Goal: Information Seeking & Learning: Learn about a topic

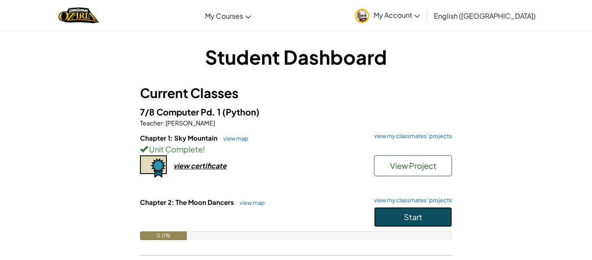
click at [412, 217] on span "Start" at bounding box center [413, 216] width 18 height 10
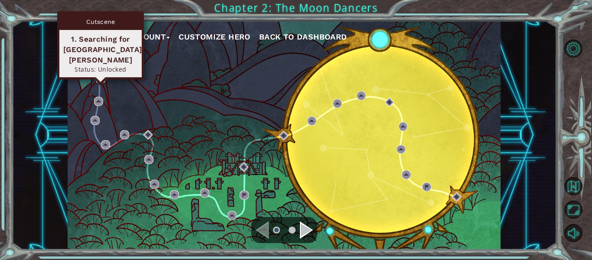
click at [97, 78] on img at bounding box center [100, 77] width 9 height 9
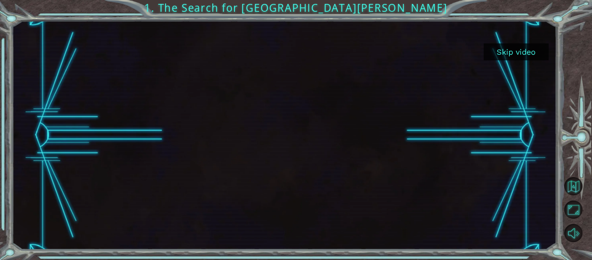
click at [520, 54] on button "Skip video" at bounding box center [516, 51] width 65 height 17
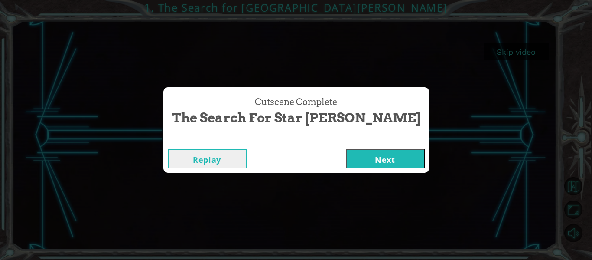
click at [351, 158] on button "Next" at bounding box center [385, 159] width 79 height 20
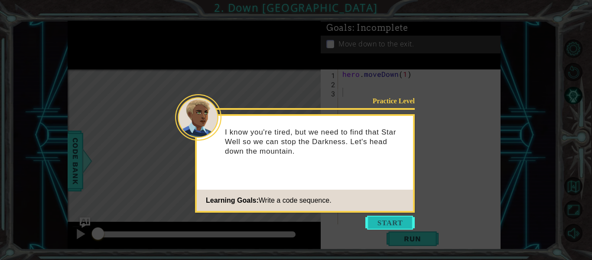
click at [383, 219] on button "Start" at bounding box center [389, 222] width 49 height 14
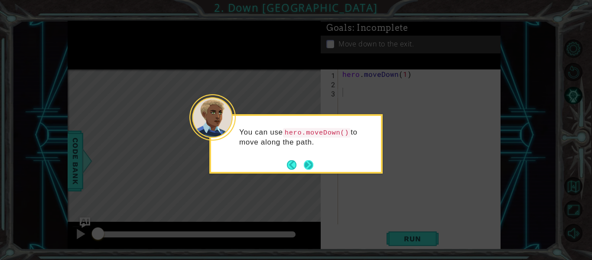
click at [308, 167] on button "Next" at bounding box center [309, 165] width 10 height 10
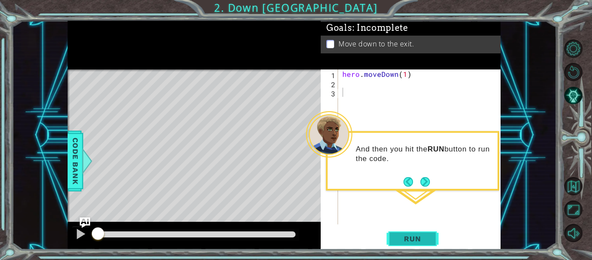
click at [403, 234] on span "Run" at bounding box center [412, 238] width 34 height 9
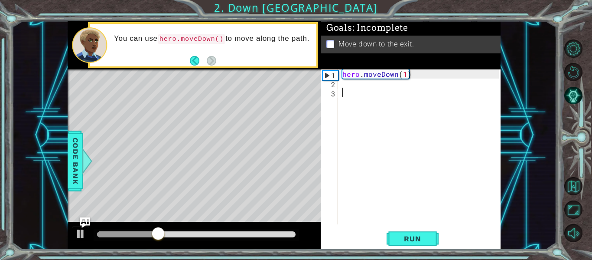
click at [346, 88] on div "hero . moveDown ( 1 )" at bounding box center [422, 155] width 163 height 173
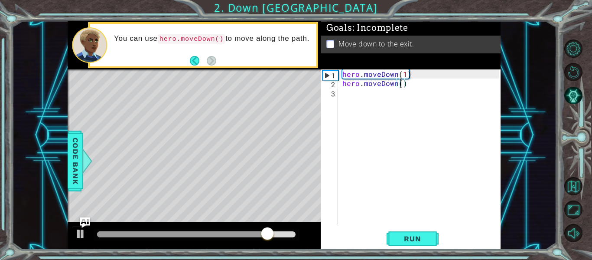
scroll to position [0, 4]
type textarea "hero.moveDown(2)"
click at [423, 237] on span "Run" at bounding box center [412, 238] width 34 height 9
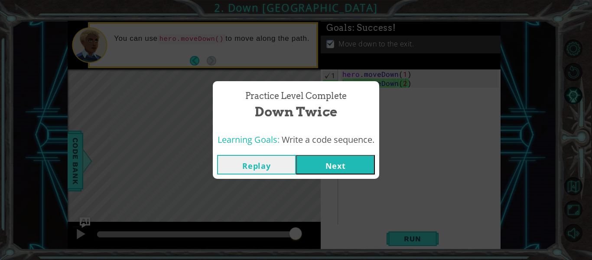
click at [361, 161] on button "Next" at bounding box center [335, 165] width 79 height 20
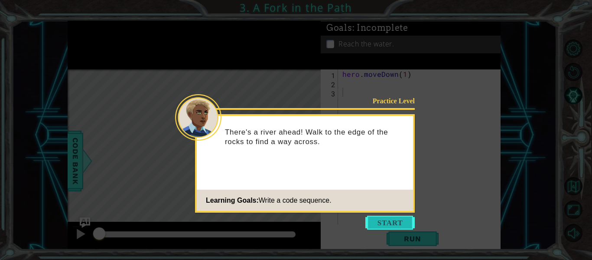
click at [391, 220] on button "Start" at bounding box center [389, 222] width 49 height 14
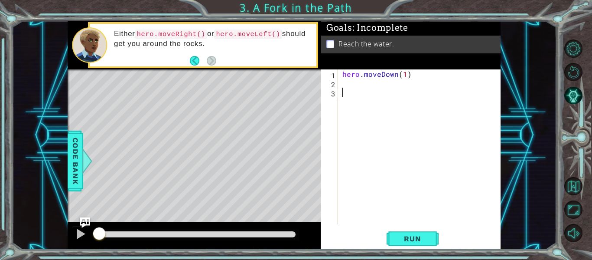
click at [347, 84] on div "hero . moveDown ( 1 )" at bounding box center [422, 155] width 163 height 173
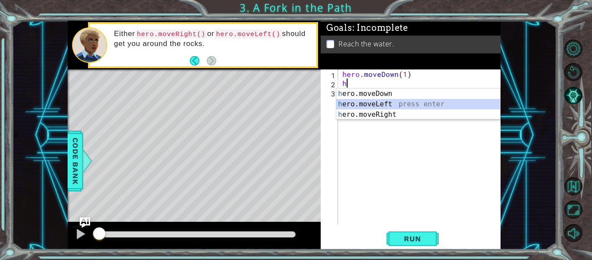
click at [361, 104] on div "h ero.moveDown press enter h ero.moveLeft press enter h ero.moveRight press ent…" at bounding box center [418, 114] width 164 height 52
type textarea "hero.moveLeft(1)"
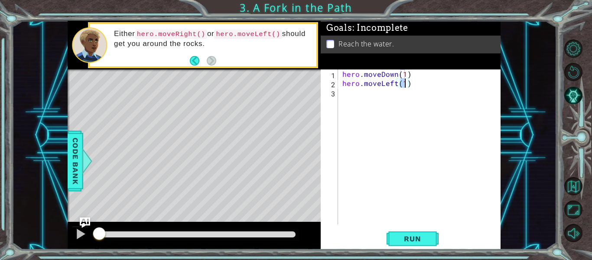
click at [353, 96] on div "hero . moveDown ( 1 ) hero . moveLeft ( 1 )" at bounding box center [422, 155] width 163 height 173
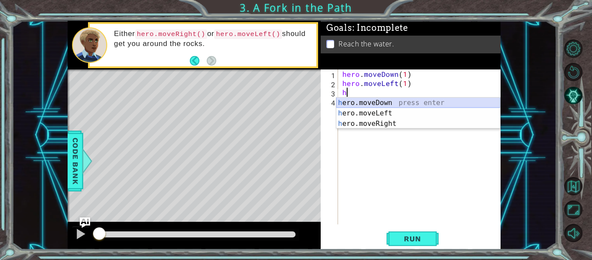
click at [362, 98] on div "h ero.moveDown press enter h ero.moveLeft press enter h ero.moveRight press ent…" at bounding box center [418, 124] width 164 height 52
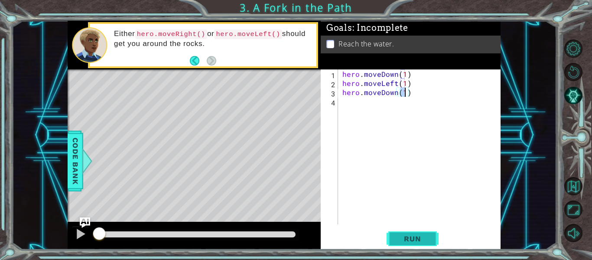
type textarea "hero.moveDown(1)"
click at [400, 233] on button "Run" at bounding box center [413, 239] width 52 height 18
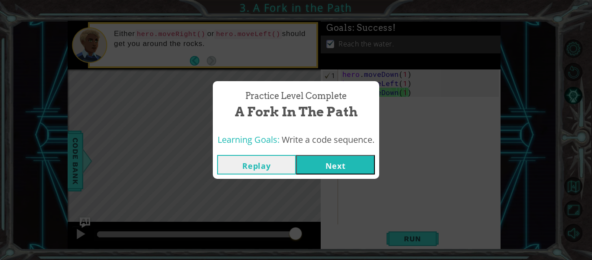
click at [332, 162] on button "Next" at bounding box center [335, 165] width 79 height 20
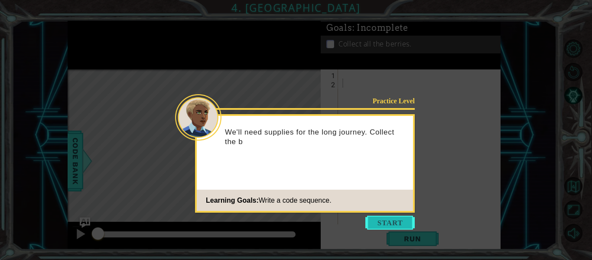
click at [383, 221] on button "Start" at bounding box center [389, 222] width 49 height 14
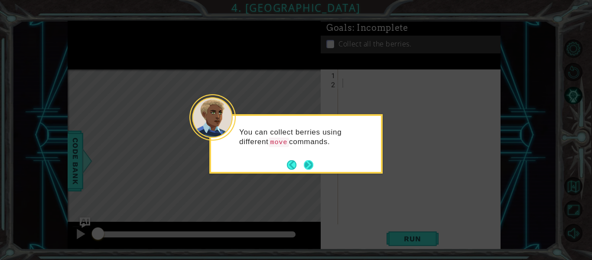
click at [310, 163] on button "Next" at bounding box center [309, 165] width 10 height 10
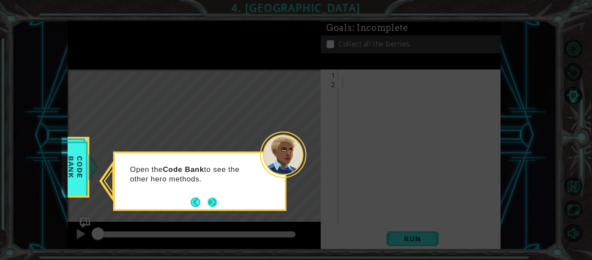
click at [215, 200] on button "Next" at bounding box center [213, 202] width 10 height 10
click at [212, 199] on button "Next" at bounding box center [213, 202] width 10 height 10
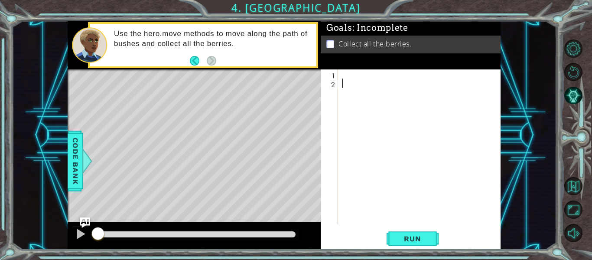
click at [341, 76] on div at bounding box center [422, 155] width 163 height 173
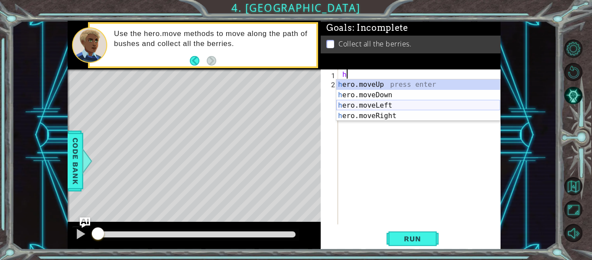
click at [368, 103] on div "h ero.moveUp press enter h ero.moveDown press enter h ero.moveLeft press enter …" at bounding box center [418, 110] width 164 height 62
type textarea "hero.moveLeft(1)"
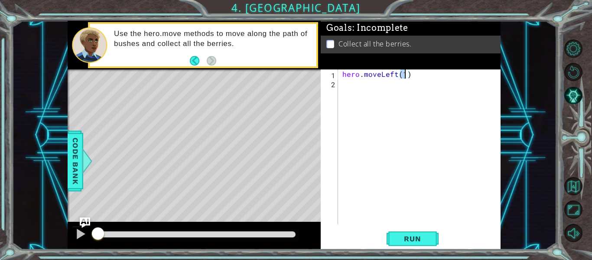
click at [358, 87] on div "hero . moveLeft ( 1 )" at bounding box center [422, 155] width 163 height 173
click at [413, 241] on span "Run" at bounding box center [412, 238] width 34 height 9
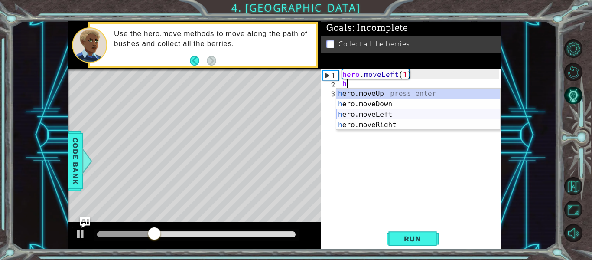
click at [382, 117] on div "h ero.moveUp press enter h ero.moveDown press enter h ero.moveLeft press enter …" at bounding box center [418, 119] width 164 height 62
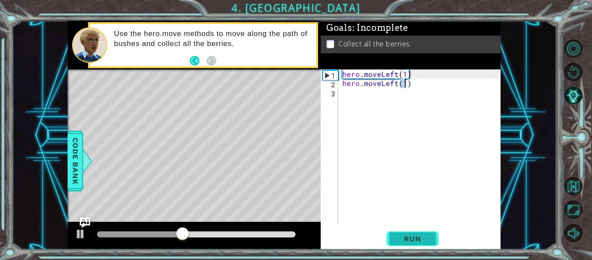
type textarea "hero.moveLeft(1)"
click at [406, 235] on span "Run" at bounding box center [412, 238] width 34 height 9
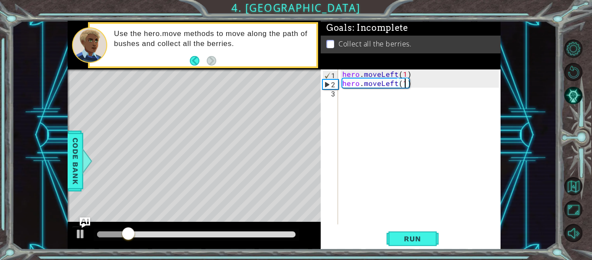
click at [355, 97] on div "hero . moveLeft ( 1 ) hero . moveLeft ( 1 )" at bounding box center [422, 155] width 163 height 173
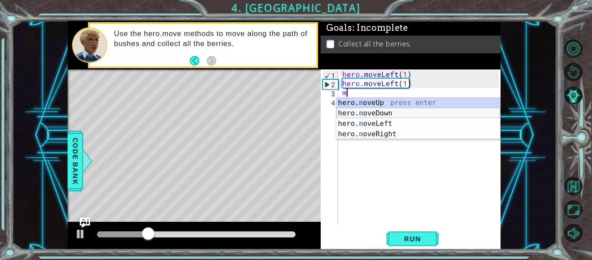
click at [377, 115] on div "hero. m oveUp press enter hero. m oveDown press enter hero. m oveLeft press ent…" at bounding box center [418, 129] width 164 height 62
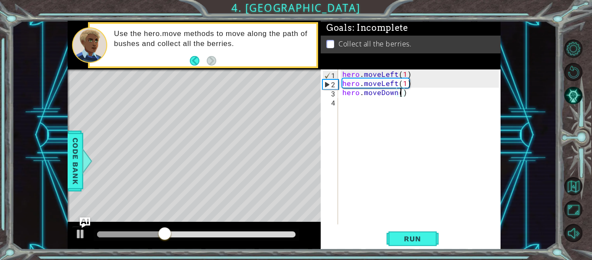
scroll to position [0, 4]
type textarea "hero.moveDown(2)"
click at [358, 105] on div "hero . moveLeft ( 1 ) hero . moveLeft ( 1 ) hero . moveDown ( 2 )" at bounding box center [422, 155] width 163 height 173
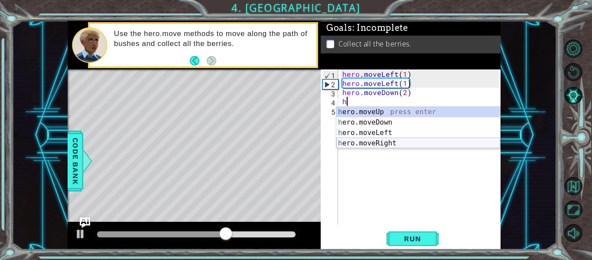
click at [384, 144] on div "h ero.moveUp press enter h ero.moveDown press enter h ero.moveLeft press enter …" at bounding box center [418, 138] width 164 height 62
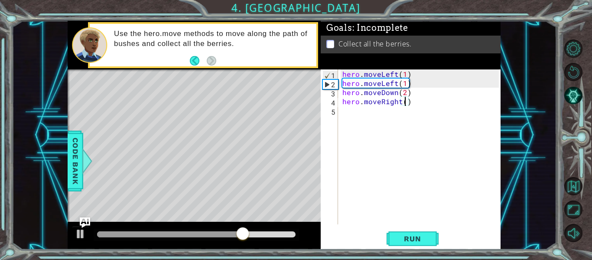
type textarea "hero.moveRight(2)"
click at [355, 114] on div "hero . moveLeft ( 1 ) hero . moveLeft ( 1 ) hero . moveDown ( 2 ) hero . moveRi…" at bounding box center [422, 155] width 163 height 173
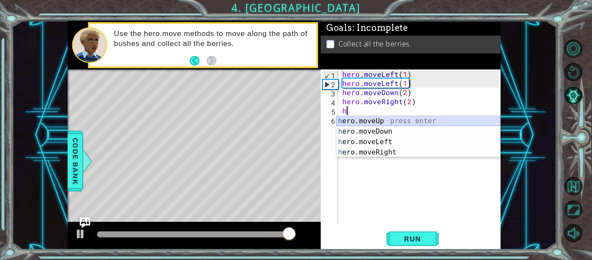
click at [379, 121] on div "h ero.moveUp press enter h ero.moveDown press enter h ero.moveLeft press enter …" at bounding box center [418, 147] width 164 height 62
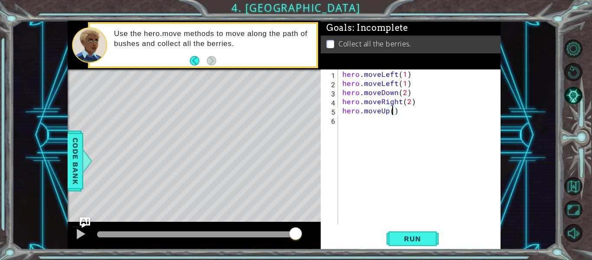
scroll to position [0, 3]
type textarea "hero.moveUp(2)"
click at [411, 231] on button "Run" at bounding box center [413, 239] width 52 height 18
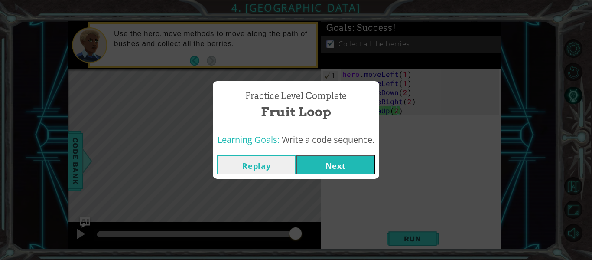
click at [338, 166] on button "Next" at bounding box center [335, 165] width 79 height 20
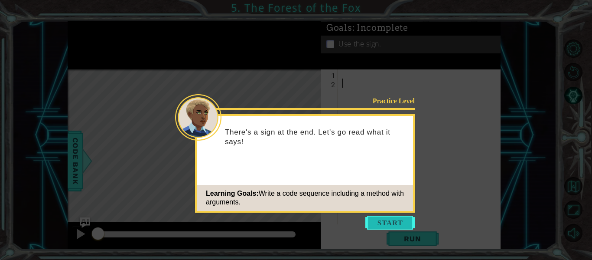
click at [393, 220] on button "Start" at bounding box center [389, 222] width 49 height 14
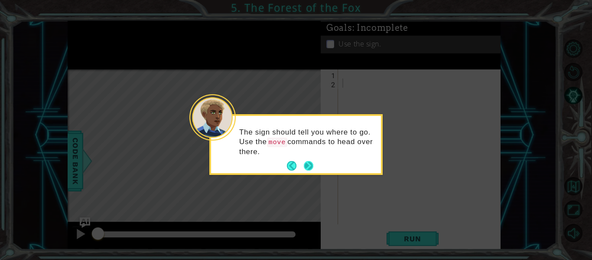
click at [309, 168] on button "Next" at bounding box center [309, 166] width 10 height 10
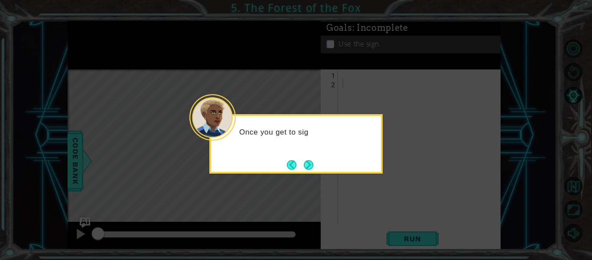
click at [309, 168] on button "Next" at bounding box center [309, 165] width 10 height 10
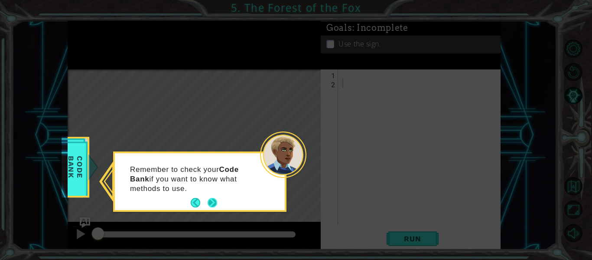
click at [210, 203] on button "Next" at bounding box center [213, 203] width 10 height 10
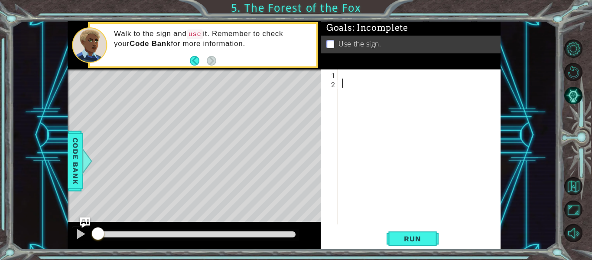
click at [341, 75] on div at bounding box center [422, 155] width 163 height 173
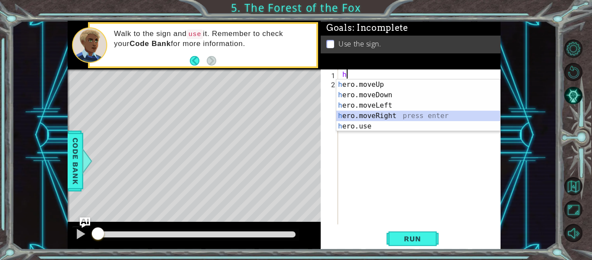
click at [374, 115] on div "h ero.moveUp press enter h ero.moveDown press enter h ero.moveLeft press enter …" at bounding box center [418, 115] width 164 height 73
type textarea "hero.moveRight(1)"
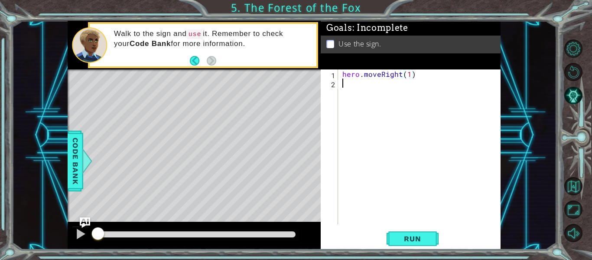
click at [357, 86] on div "hero . moveRight ( 1 )" at bounding box center [422, 155] width 163 height 173
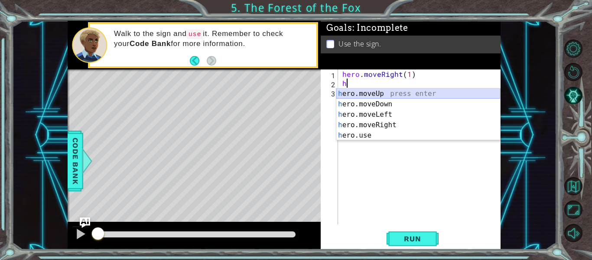
click at [374, 93] on div "h ero.moveUp press enter h ero.moveDown press enter h ero.moveLeft press enter …" at bounding box center [418, 124] width 164 height 73
type textarea "hero.moveUp(1)"
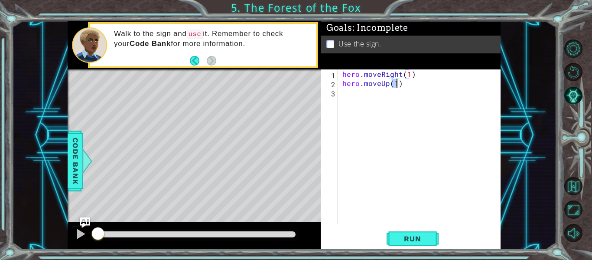
click at [351, 99] on div "hero . moveRight ( 1 ) hero . moveUp ( 1 )" at bounding box center [422, 155] width 163 height 173
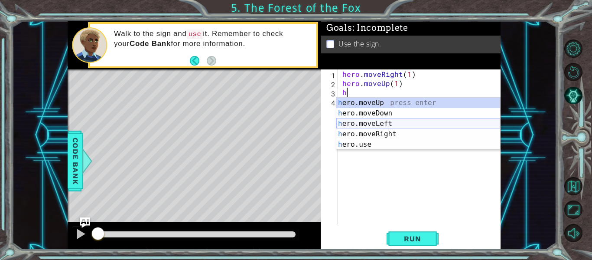
click at [374, 121] on div "h ero.moveUp press enter h ero.moveDown press enter h ero.moveLeft press enter …" at bounding box center [418, 134] width 164 height 73
type textarea "hero.moveLeft(1)"
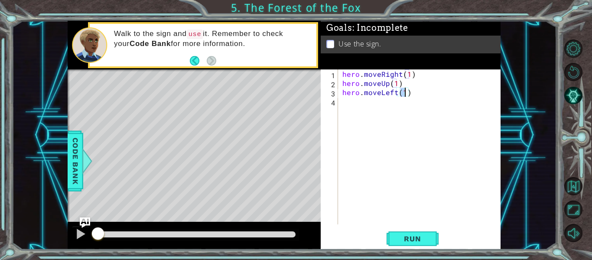
click at [355, 106] on div "hero . moveRight ( 1 ) hero . moveUp ( 1 ) hero . moveLeft ( 1 )" at bounding box center [422, 155] width 163 height 173
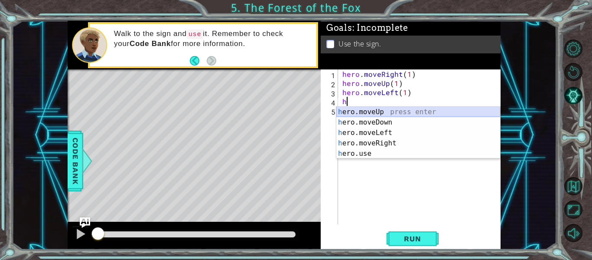
click at [376, 110] on div "h ero.moveUp press enter h ero.moveDown press enter h ero.moveLeft press enter …" at bounding box center [418, 143] width 164 height 73
type textarea "hero.moveUp(1)"
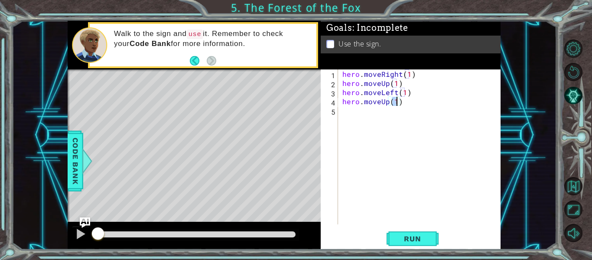
click at [360, 116] on div "hero . moveRight ( 1 ) hero . moveUp ( 1 ) hero . moveLeft ( 1 ) hero . moveUp …" at bounding box center [422, 155] width 163 height 173
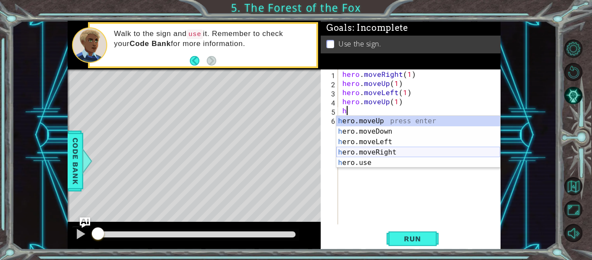
click at [367, 151] on div "h ero.moveUp press enter h ero.moveDown press enter h ero.moveLeft press enter …" at bounding box center [418, 152] width 164 height 73
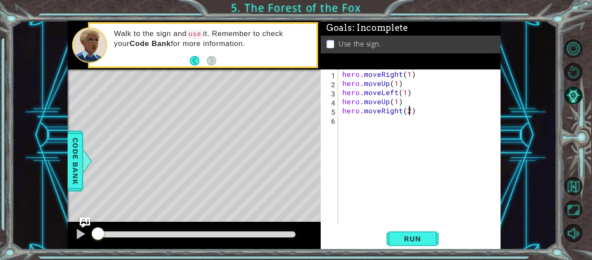
scroll to position [0, 4]
type textarea "hero.moveRight(2)"
click at [432, 244] on button "Run" at bounding box center [413, 239] width 52 height 18
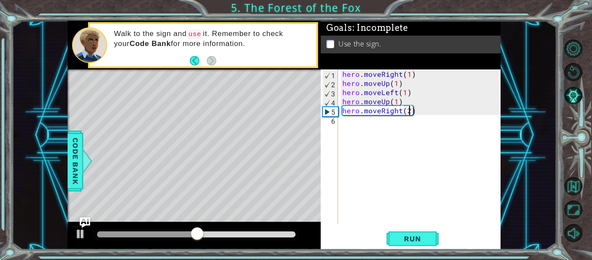
click at [359, 127] on div "hero . moveRight ( 1 ) hero . moveUp ( 1 ) hero . moveLeft ( 1 ) hero . moveUp …" at bounding box center [422, 155] width 163 height 173
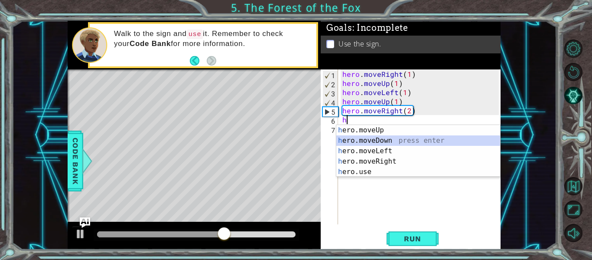
click at [358, 140] on div "h ero.moveUp press enter h ero.moveDown press enter h ero.moveLeft press enter …" at bounding box center [418, 161] width 164 height 73
type textarea "hero.moveDown(1)"
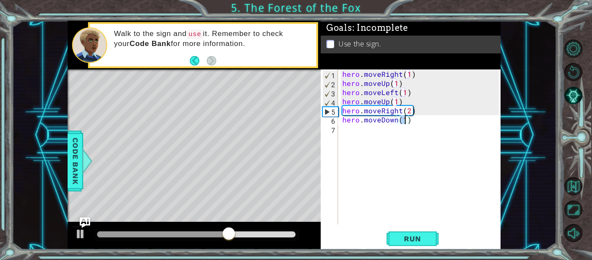
click at [357, 131] on div "hero . moveRight ( 1 ) hero . moveUp ( 1 ) hero . moveLeft ( 1 ) hero . moveUp …" at bounding box center [422, 155] width 163 height 173
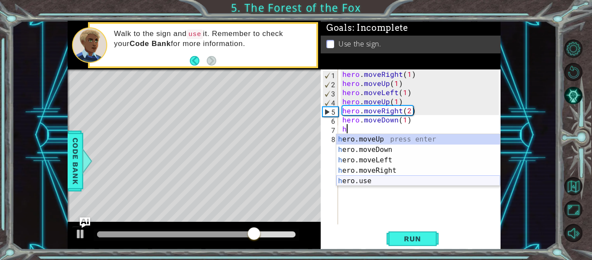
click at [369, 181] on div "h ero.moveUp press enter h ero.moveDown press enter h ero.moveLeft press enter …" at bounding box center [418, 170] width 164 height 73
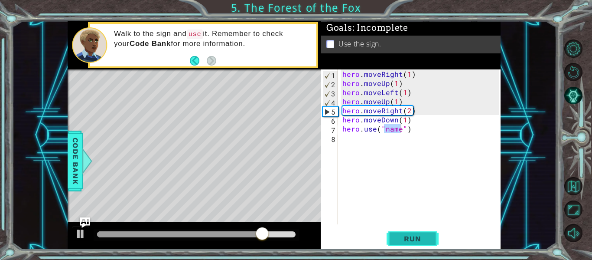
click at [410, 241] on span "Run" at bounding box center [412, 238] width 34 height 9
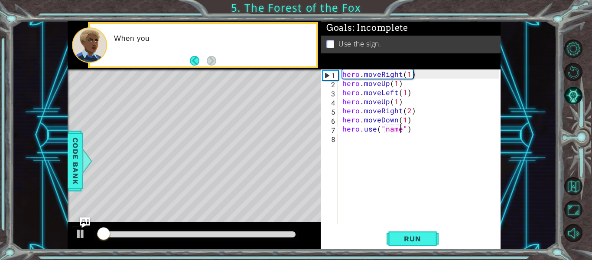
click at [289, 233] on div at bounding box center [196, 234] width 198 height 6
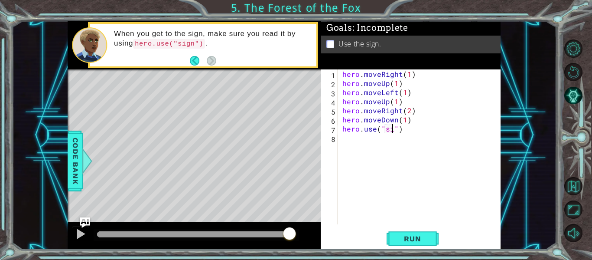
scroll to position [0, 4]
type textarea "hero.use("sign")"
click at [406, 234] on button "Run" at bounding box center [413, 239] width 52 height 18
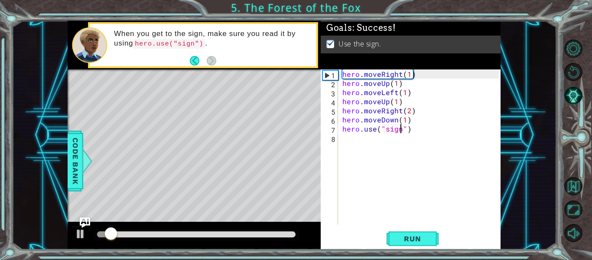
click at [294, 234] on div at bounding box center [196, 234] width 198 height 6
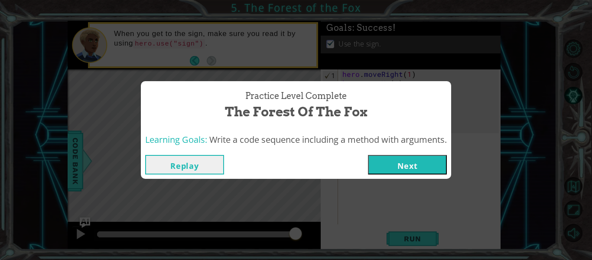
click at [410, 156] on button "Next" at bounding box center [407, 165] width 79 height 20
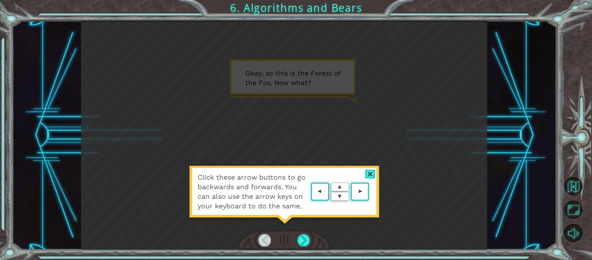
click at [370, 172] on div at bounding box center [370, 173] width 10 height 9
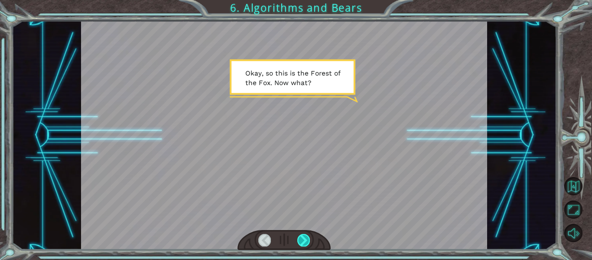
click at [302, 238] on div at bounding box center [303, 240] width 13 height 12
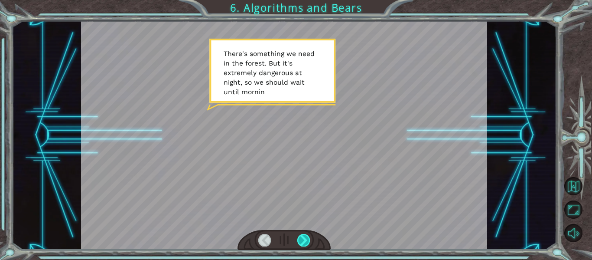
click at [302, 238] on div at bounding box center [303, 240] width 13 height 12
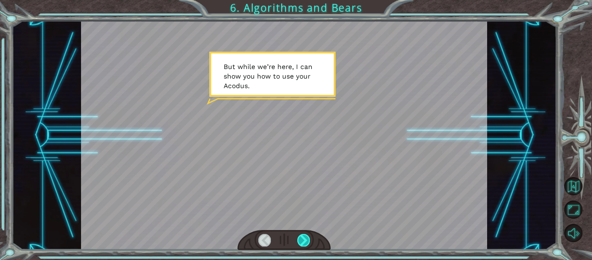
click at [302, 238] on div at bounding box center [303, 240] width 13 height 12
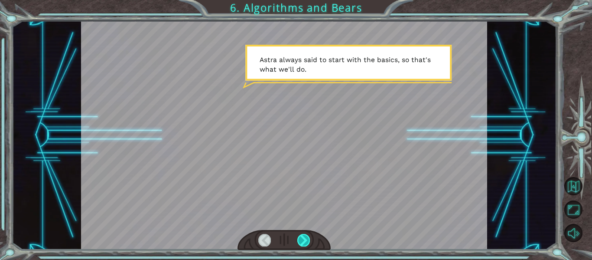
click at [302, 238] on div at bounding box center [303, 240] width 13 height 12
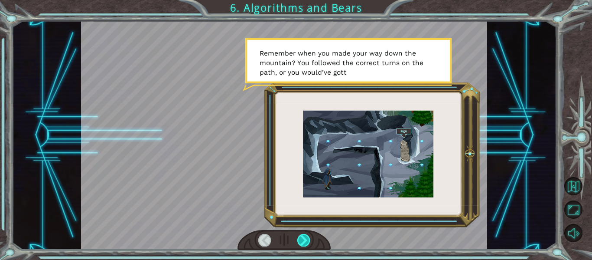
click at [302, 238] on div at bounding box center [303, 240] width 13 height 12
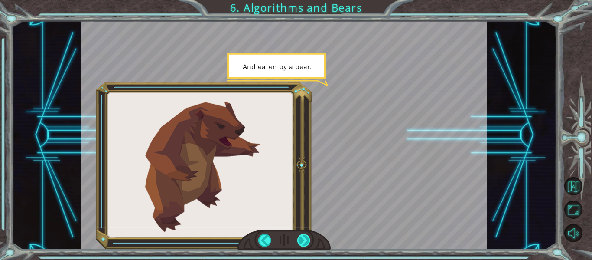
click at [302, 238] on div at bounding box center [303, 240] width 13 height 12
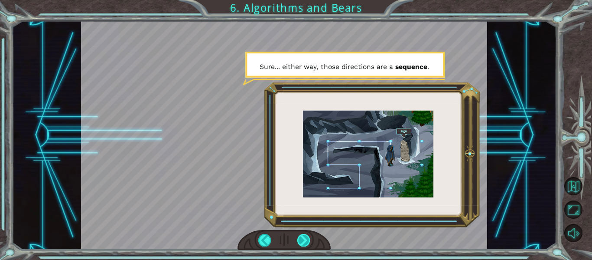
click at [302, 238] on div at bounding box center [303, 240] width 13 height 12
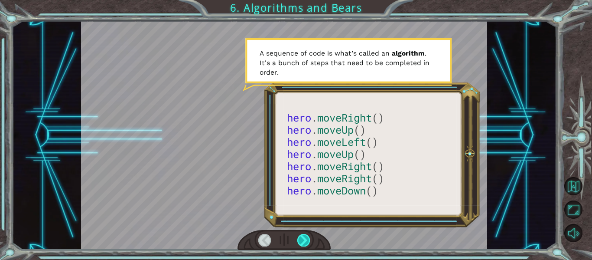
click at [302, 239] on div at bounding box center [303, 240] width 13 height 12
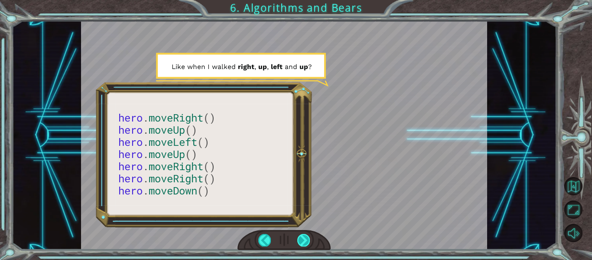
click at [302, 239] on div at bounding box center [303, 240] width 13 height 12
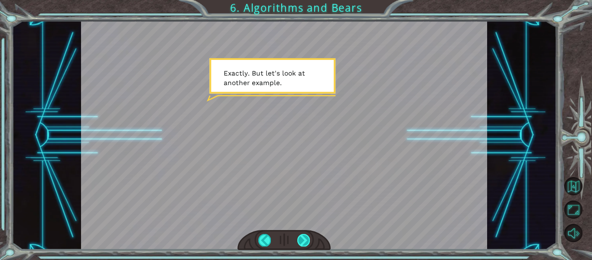
click at [302, 239] on div at bounding box center [303, 240] width 13 height 12
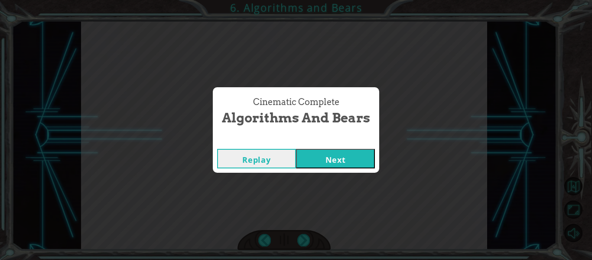
click at [330, 159] on button "Next" at bounding box center [335, 159] width 79 height 20
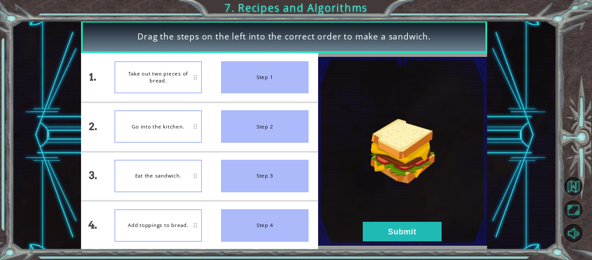
click at [153, 126] on div "Go into the kitchen." at bounding box center [158, 126] width 88 height 33
click at [169, 164] on div "Eat the sandwich." at bounding box center [158, 175] width 88 height 33
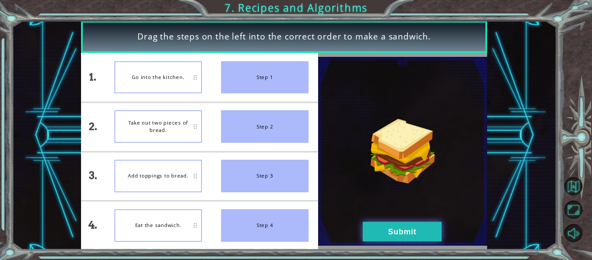
click at [381, 232] on button "Submit" at bounding box center [402, 231] width 79 height 20
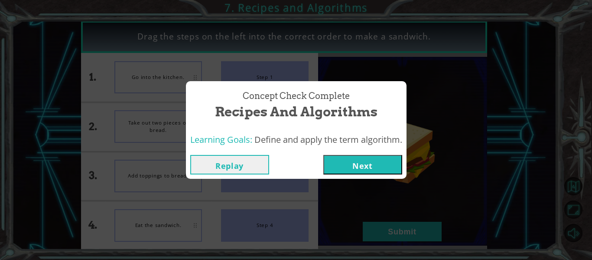
click at [375, 165] on button "Next" at bounding box center [362, 165] width 79 height 20
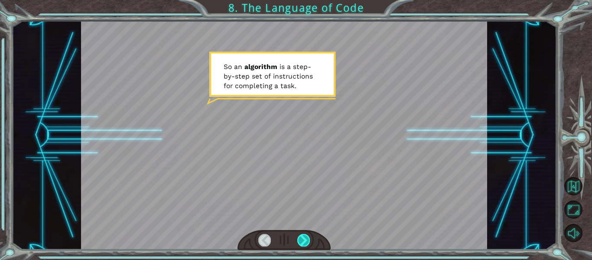
click at [303, 241] on div at bounding box center [303, 240] width 13 height 12
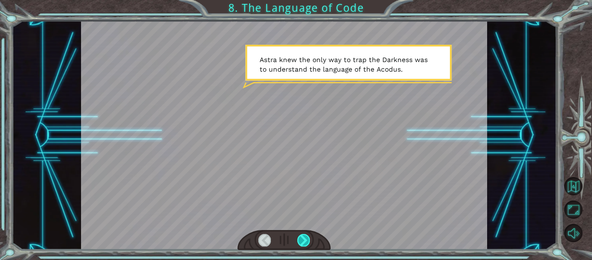
click at [303, 241] on div at bounding box center [303, 240] width 13 height 12
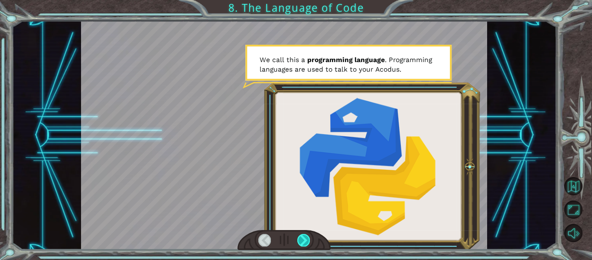
click at [303, 241] on div at bounding box center [303, 240] width 13 height 12
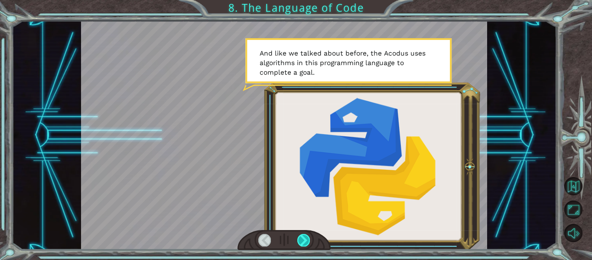
click at [303, 241] on div at bounding box center [303, 240] width 13 height 12
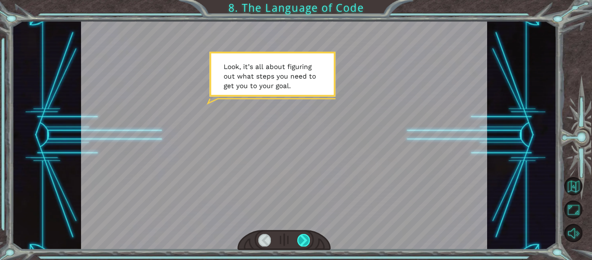
click at [303, 241] on div at bounding box center [303, 240] width 13 height 12
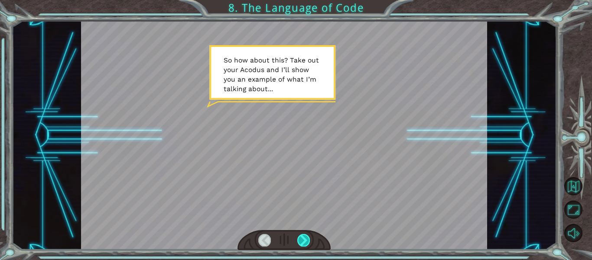
click at [303, 241] on div at bounding box center [303, 240] width 13 height 12
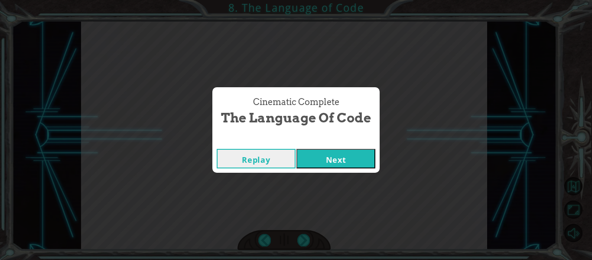
click at [331, 158] on button "Next" at bounding box center [335, 159] width 79 height 20
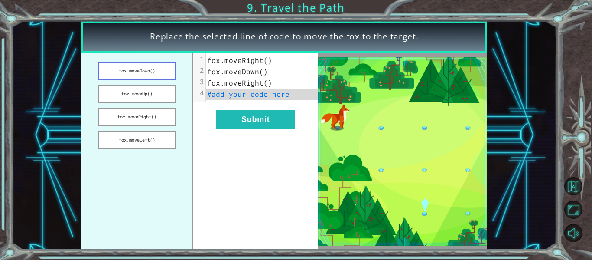
click at [148, 72] on button "fox.moveDown()" at bounding box center [137, 71] width 78 height 19
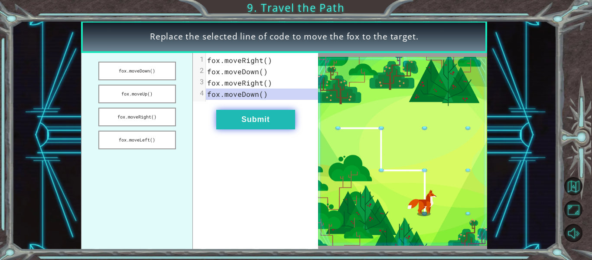
click at [237, 118] on button "Submit" at bounding box center [255, 120] width 79 height 20
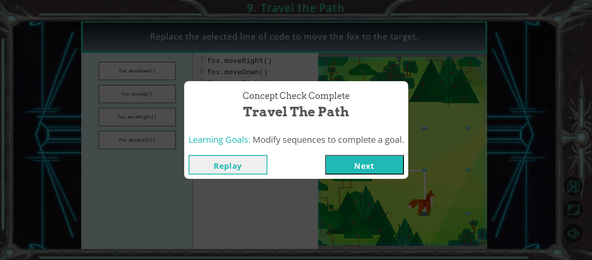
click at [340, 163] on button "Next" at bounding box center [364, 165] width 79 height 20
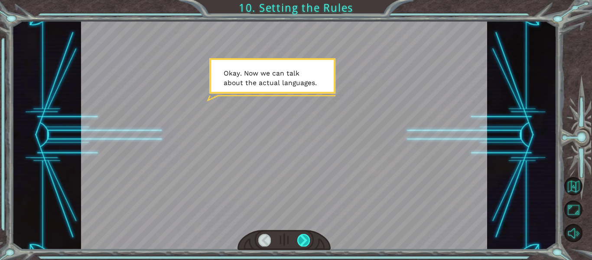
click at [303, 237] on div at bounding box center [303, 240] width 13 height 12
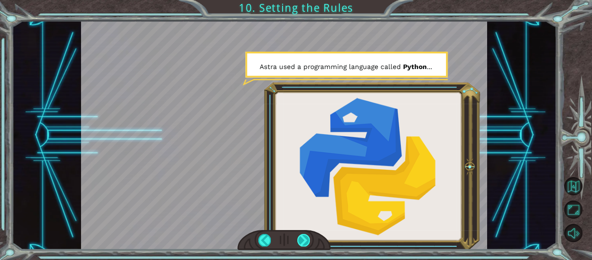
click at [302, 239] on div at bounding box center [303, 240] width 13 height 12
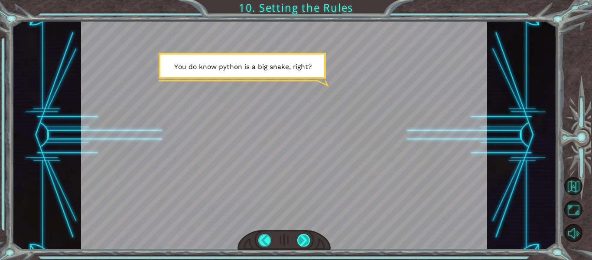
click at [302, 239] on div at bounding box center [303, 240] width 13 height 12
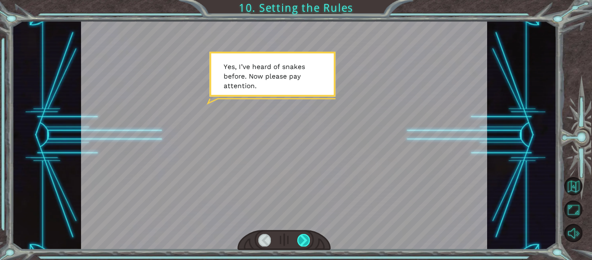
click at [302, 239] on div at bounding box center [303, 240] width 13 height 12
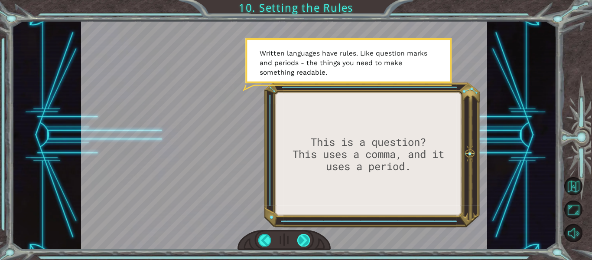
click at [302, 239] on div at bounding box center [303, 240] width 13 height 12
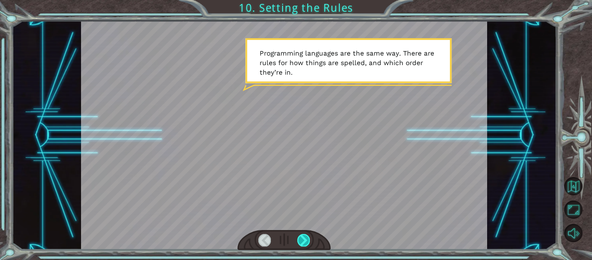
click at [303, 237] on div at bounding box center [303, 240] width 13 height 12
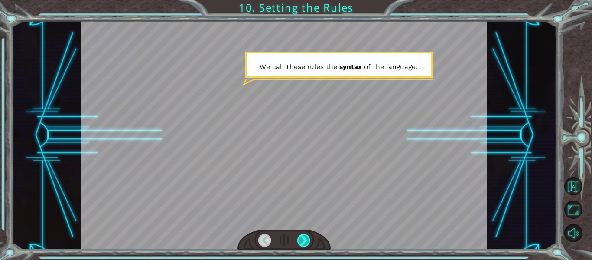
click at [303, 237] on div at bounding box center [303, 240] width 13 height 12
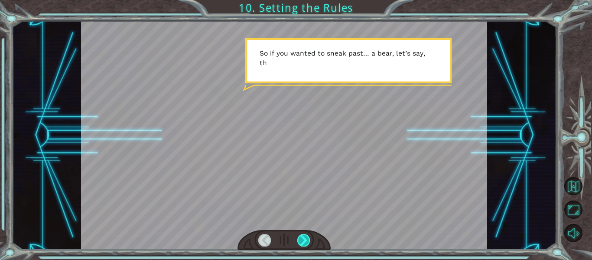
click at [303, 237] on div at bounding box center [303, 240] width 13 height 12
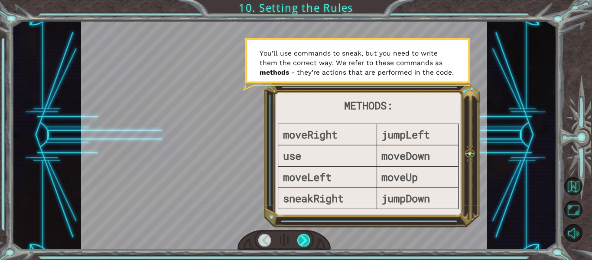
click at [304, 234] on div at bounding box center [303, 240] width 13 height 12
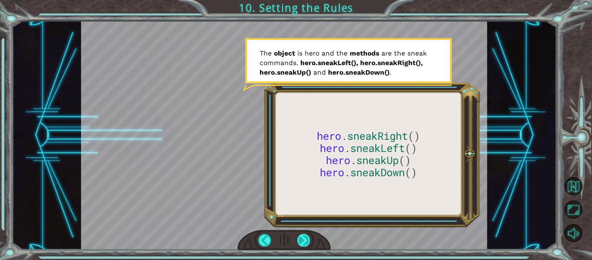
click at [304, 234] on div at bounding box center [303, 240] width 13 height 12
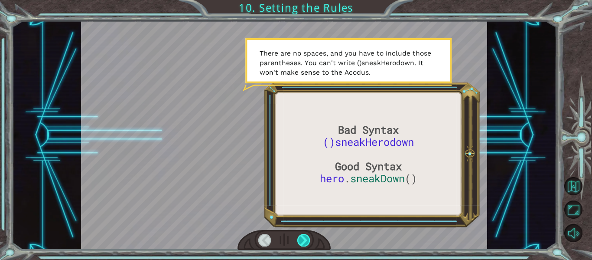
click at [304, 234] on div at bounding box center [303, 240] width 13 height 12
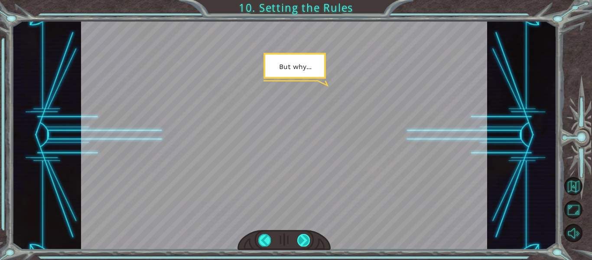
click at [304, 234] on div at bounding box center [303, 240] width 13 height 12
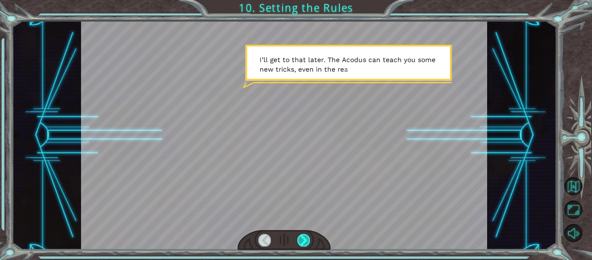
click at [304, 234] on div at bounding box center [303, 240] width 13 height 12
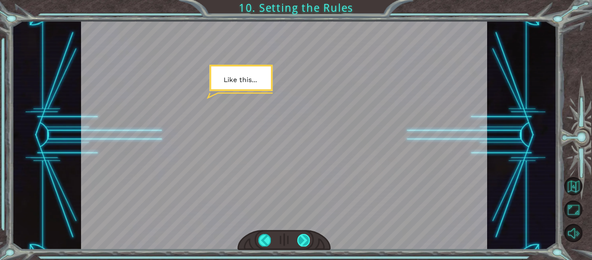
click at [304, 234] on div at bounding box center [303, 240] width 13 height 12
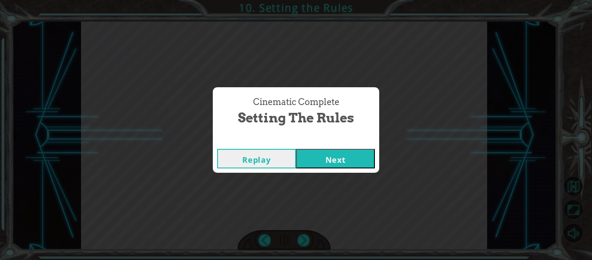
click at [331, 167] on button "Next" at bounding box center [335, 159] width 79 height 20
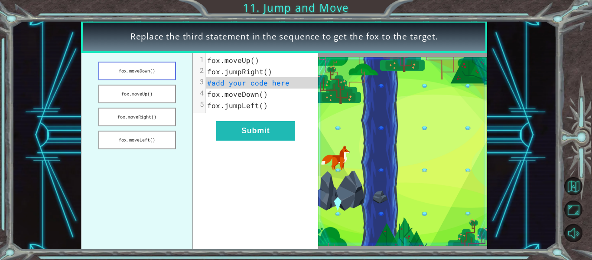
click at [135, 67] on button "fox.moveDown()" at bounding box center [137, 71] width 78 height 19
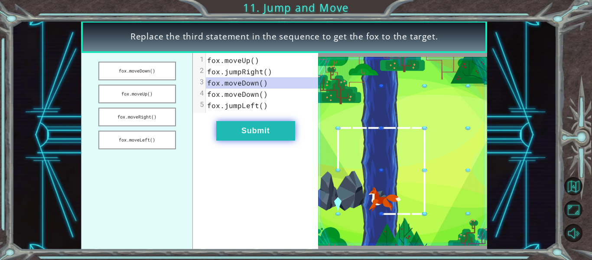
click at [231, 131] on button "Submit" at bounding box center [255, 131] width 79 height 20
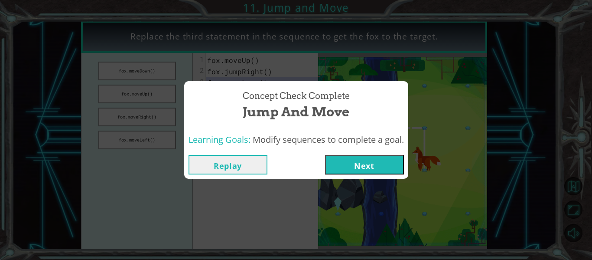
click at [395, 164] on button "Next" at bounding box center [364, 165] width 79 height 20
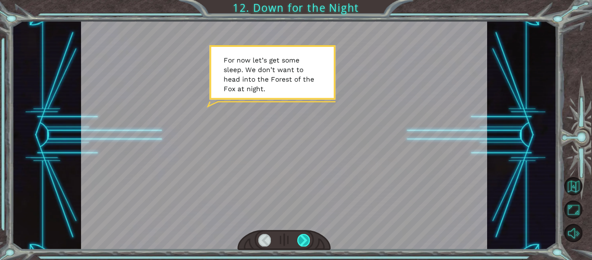
click at [301, 239] on div at bounding box center [303, 240] width 13 height 12
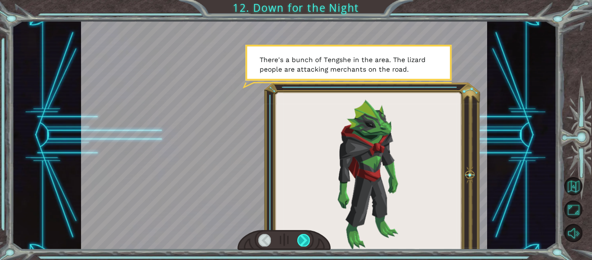
click at [301, 239] on div at bounding box center [303, 240] width 13 height 12
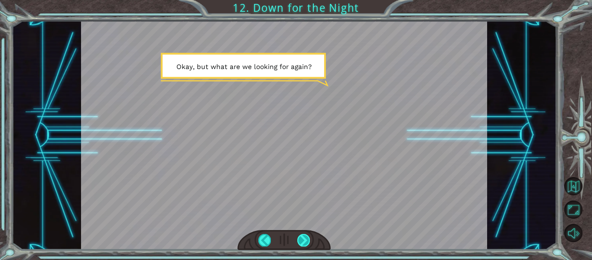
click at [301, 239] on div at bounding box center [303, 240] width 13 height 12
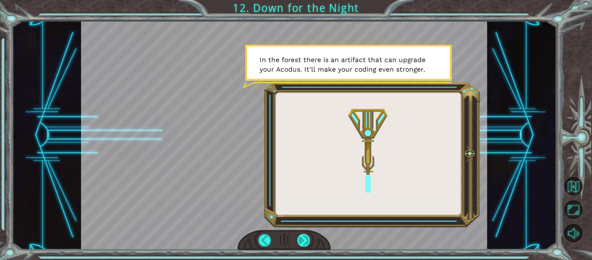
click at [301, 239] on div at bounding box center [303, 240] width 13 height 12
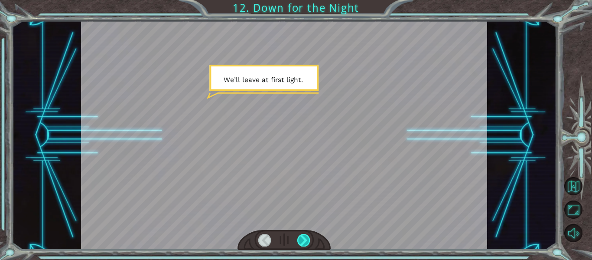
click at [301, 239] on div at bounding box center [303, 240] width 13 height 12
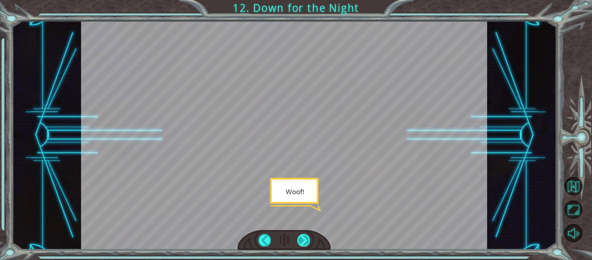
click at [301, 239] on div at bounding box center [303, 240] width 13 height 12
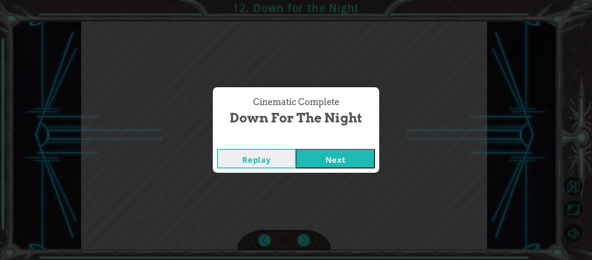
click at [344, 154] on button "Next" at bounding box center [335, 159] width 79 height 20
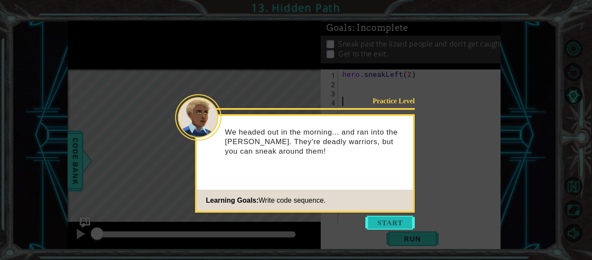
click at [380, 219] on button "Start" at bounding box center [389, 222] width 49 height 14
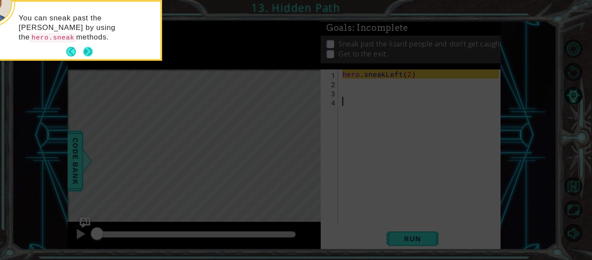
click at [87, 49] on button "Next" at bounding box center [88, 52] width 10 height 10
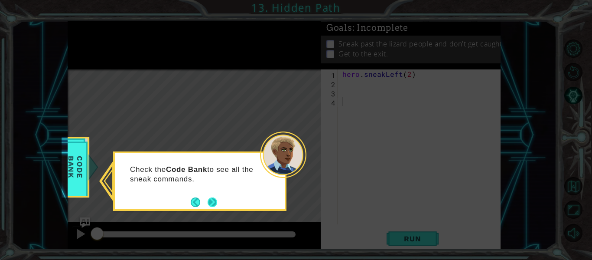
click at [212, 200] on button "Next" at bounding box center [213, 202] width 10 height 10
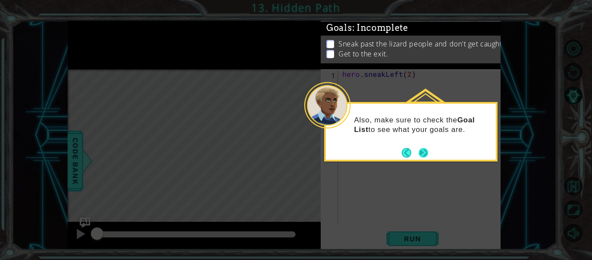
click at [428, 154] on button "Next" at bounding box center [424, 153] width 10 height 10
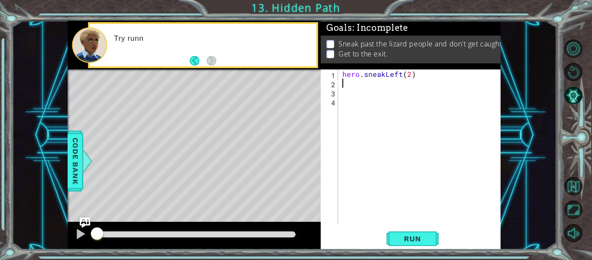
click at [347, 83] on div "hero . sneakLeft ( 2 )" at bounding box center [422, 155] width 163 height 173
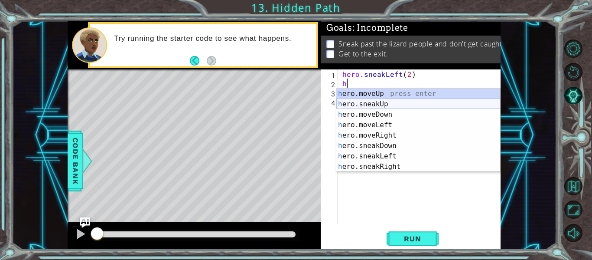
click at [383, 104] on div "h ero.moveUp press enter h ero.sneakUp press enter h ero.moveDown press enter h…" at bounding box center [418, 140] width 164 height 104
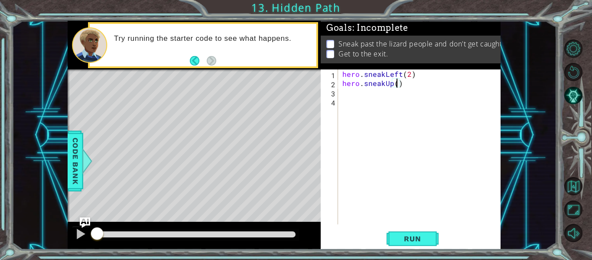
type textarea "hero.sneakUp(2)"
click at [349, 97] on div "hero . sneakLeft ( 2 ) hero . sneakUp ( 2 )" at bounding box center [422, 155] width 163 height 173
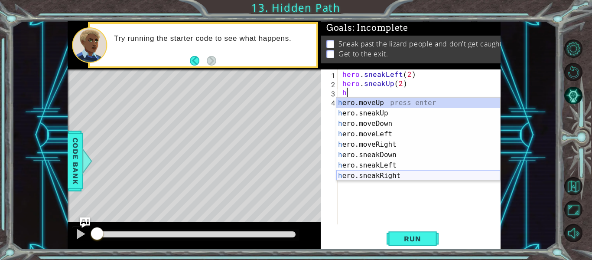
click at [387, 176] on div "h ero.moveUp press enter h ero.sneakUp press enter h ero.moveDown press enter h…" at bounding box center [418, 150] width 164 height 104
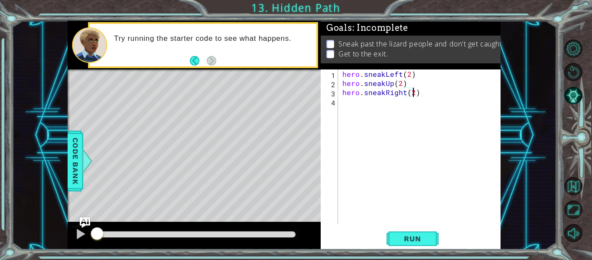
scroll to position [0, 4]
type textarea "hero.sneakRight(2)"
click at [421, 241] on span "Run" at bounding box center [412, 238] width 34 height 9
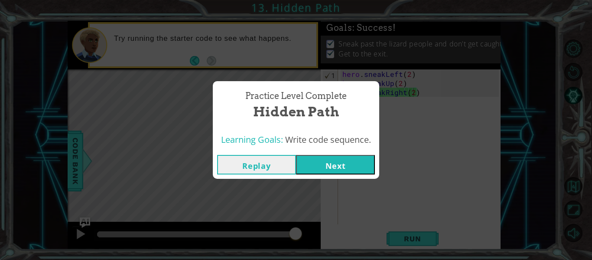
click at [332, 163] on button "Next" at bounding box center [335, 165] width 79 height 20
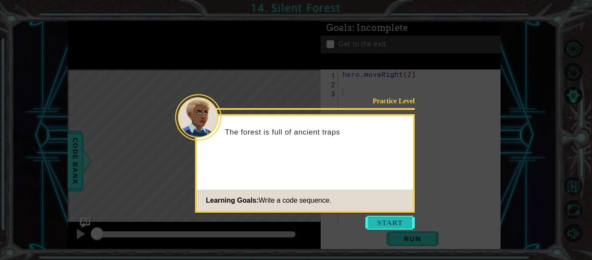
click at [384, 227] on button "Start" at bounding box center [389, 222] width 49 height 14
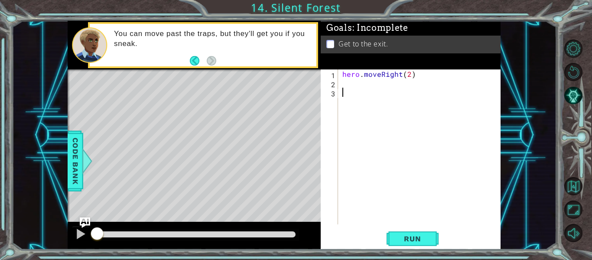
click at [345, 85] on div "hero . moveRight ( 2 )" at bounding box center [422, 155] width 163 height 173
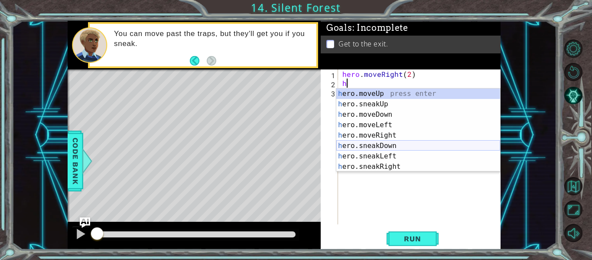
click at [383, 144] on div "h ero.moveUp press enter h ero.sneakUp press enter h ero.moveDown press enter h…" at bounding box center [418, 140] width 164 height 104
type textarea "hero.sneakDown(1)"
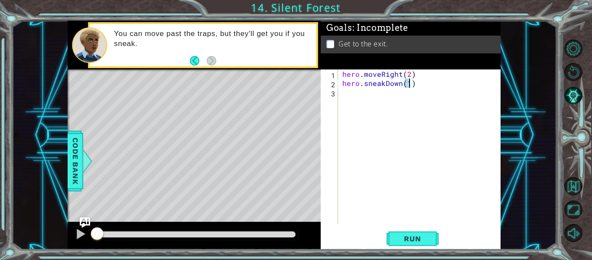
click at [358, 96] on div "hero . moveRight ( 2 ) hero . sneakDown ( 1 )" at bounding box center [422, 155] width 163 height 173
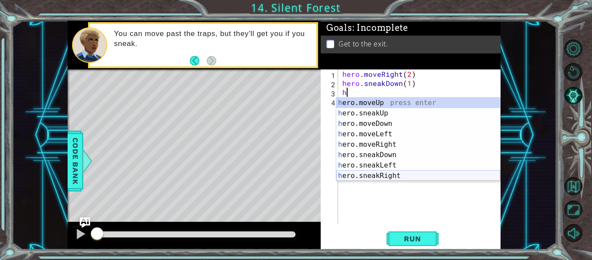
click at [396, 176] on div "h ero.moveUp press enter h ero.sneakUp press enter h ero.moveDown press enter h…" at bounding box center [418, 150] width 164 height 104
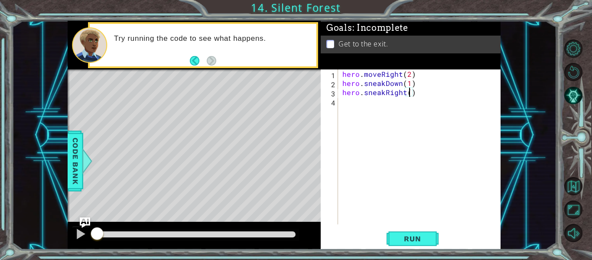
type textarea "hero.sneakRight(2)"
click at [345, 106] on div "hero . moveRight ( 2 ) hero . sneakDown ( 1 ) hero . sneakRight ( 2 )" at bounding box center [422, 155] width 163 height 173
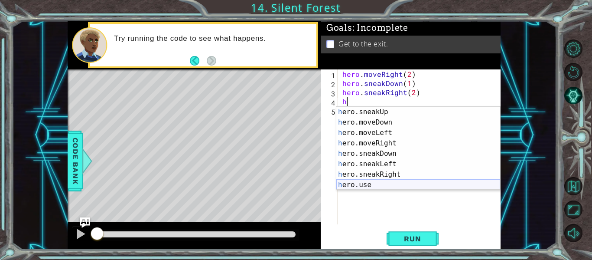
scroll to position [10, 0]
click at [374, 111] on div "h ero.sneakUp press enter h ero.moveDown press enter h ero.moveLeft press enter…" at bounding box center [418, 159] width 164 height 104
type textarea "hero.sneakUp(1)"
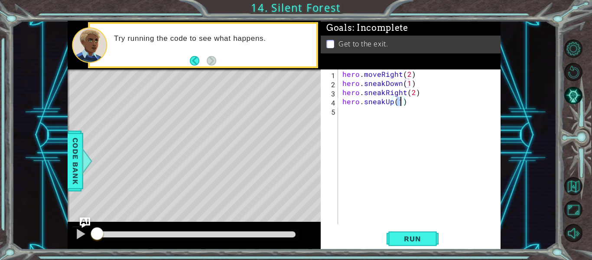
click at [349, 115] on div "hero . moveRight ( 2 ) hero . sneakDown ( 1 ) hero . sneakRight ( 2 ) hero . sn…" at bounding box center [422, 155] width 163 height 173
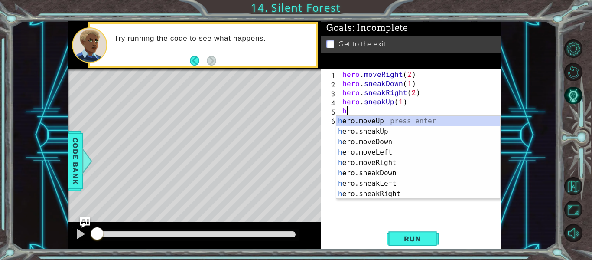
scroll to position [0, 0]
click at [380, 192] on div "h ero.moveUp press enter h ero.sneakUp press enter h ero.moveDown press enter h…" at bounding box center [418, 168] width 164 height 104
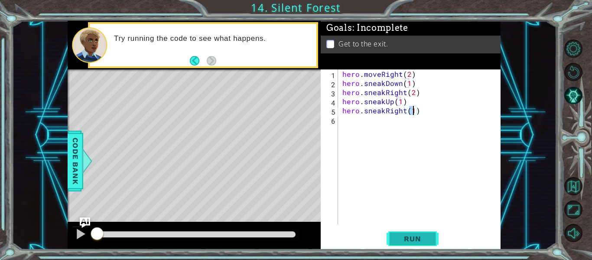
click at [408, 239] on span "Run" at bounding box center [412, 238] width 34 height 9
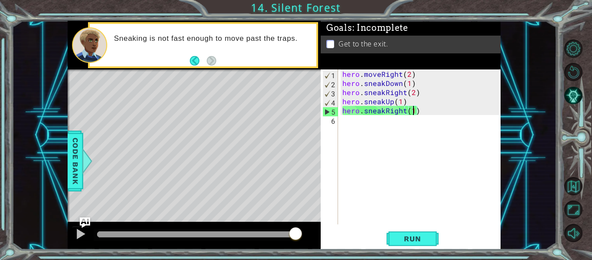
click at [416, 111] on div "hero . moveRight ( 2 ) hero . sneakDown ( 1 ) hero . sneakRight ( 2 ) hero . sn…" at bounding box center [422, 155] width 163 height 173
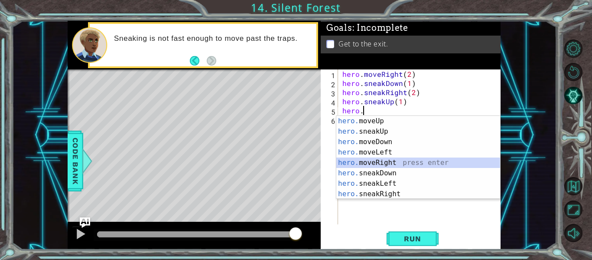
click at [386, 161] on div "hero. moveUp press enter hero. sneakUp press enter hero. moveDown press enter h…" at bounding box center [418, 168] width 164 height 104
type textarea "hero.moveRight(1)"
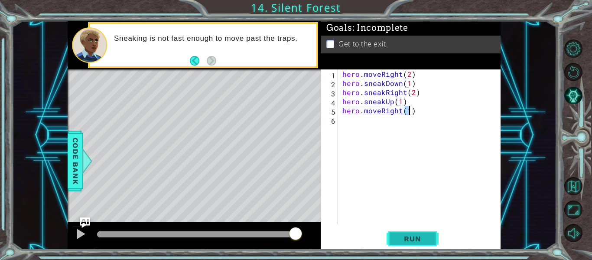
click at [409, 238] on span "Run" at bounding box center [412, 238] width 34 height 9
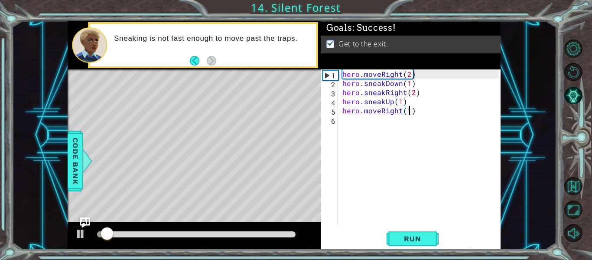
click at [293, 234] on div at bounding box center [196, 234] width 198 height 6
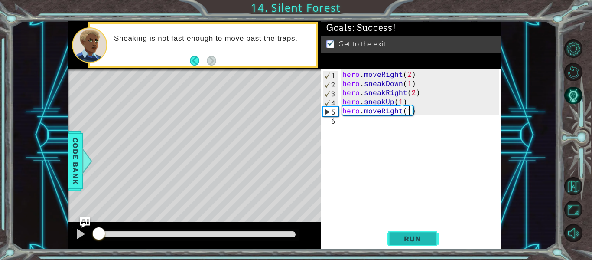
click at [403, 236] on span "Run" at bounding box center [412, 238] width 34 height 9
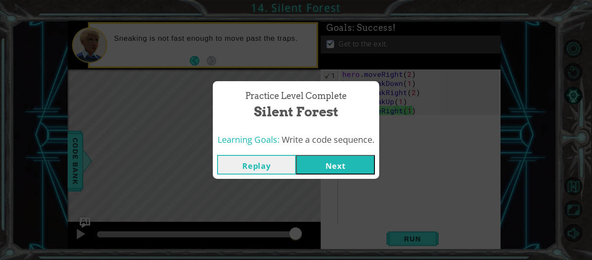
click at [334, 165] on button "Next" at bounding box center [335, 165] width 79 height 20
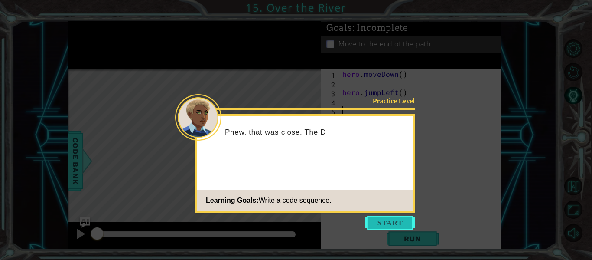
click at [398, 220] on button "Start" at bounding box center [389, 222] width 49 height 14
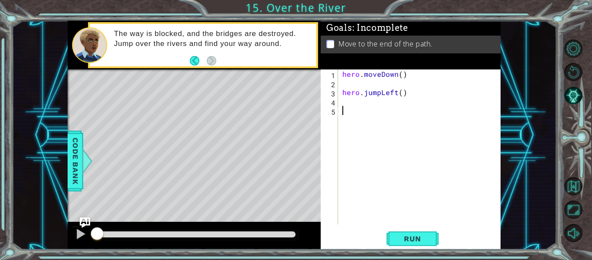
click at [348, 84] on div "hero . moveDown ( ) hero . jumpLeft ( )" at bounding box center [422, 155] width 163 height 173
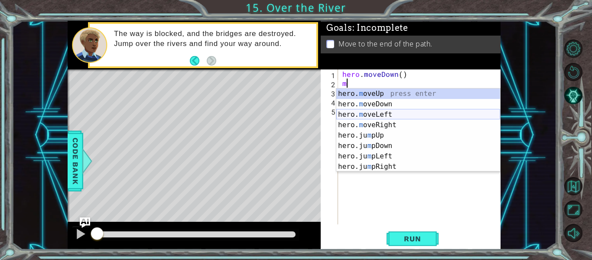
click at [379, 110] on div "hero. m oveUp press enter hero. m oveDown press enter hero. m oveLeft press ent…" at bounding box center [418, 140] width 164 height 104
type textarea "hero.moveLeft(1)"
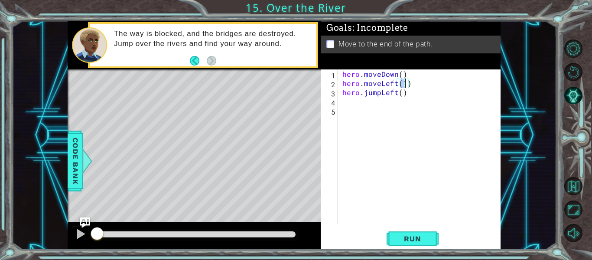
click at [349, 101] on div "hero . moveDown ( ) hero . moveLeft ( 1 ) hero . jumpLeft ( )" at bounding box center [422, 155] width 163 height 173
click at [396, 231] on button "Run" at bounding box center [413, 239] width 52 height 18
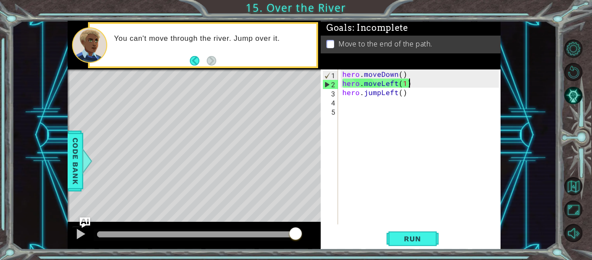
click at [409, 84] on div "hero . moveDown ( ) hero . moveLeft ( 1 ) hero . jumpLeft ( )" at bounding box center [422, 155] width 163 height 173
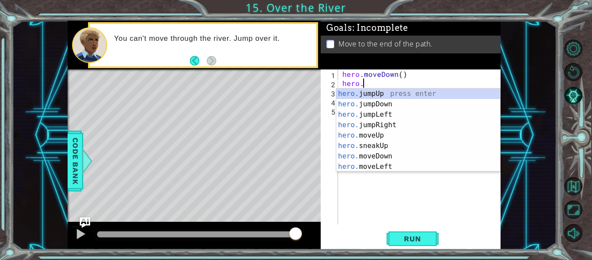
type textarea "hero"
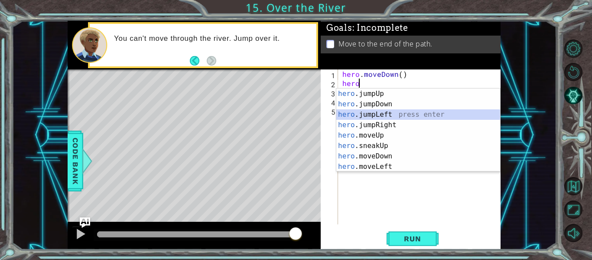
click at [378, 114] on div "hero .jumpUp press enter hero .jumpDown press enter hero .jumpLeft press enter …" at bounding box center [418, 140] width 164 height 104
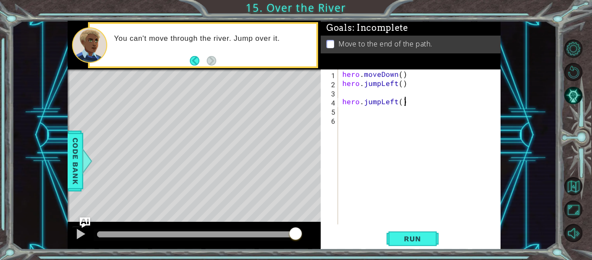
click at [409, 104] on div "hero . moveDown ( ) hero . jumpLeft ( ) hero . jumpLeft ( )" at bounding box center [422, 155] width 163 height 173
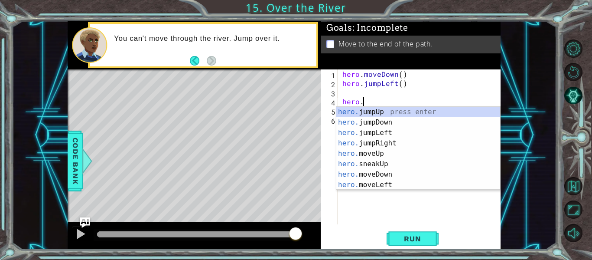
type textarea "h"
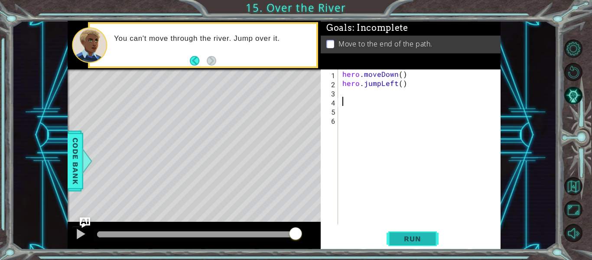
click at [397, 237] on span "Run" at bounding box center [412, 238] width 34 height 9
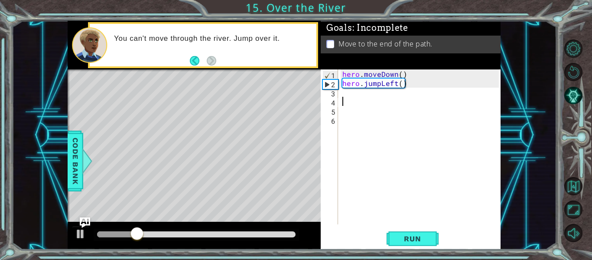
click at [354, 96] on div "hero . moveDown ( ) hero . jumpLeft ( )" at bounding box center [422, 155] width 163 height 173
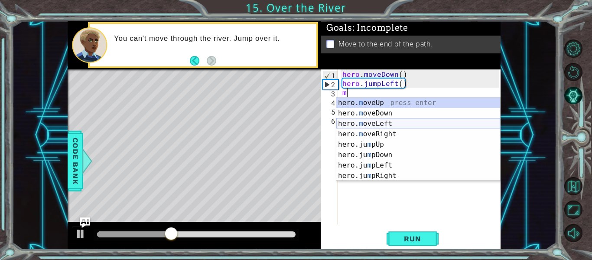
click at [374, 122] on div "hero. m oveUp press enter hero. m oveDown press enter hero. m oveLeft press ent…" at bounding box center [418, 150] width 164 height 104
type textarea "hero.moveLeft(1)"
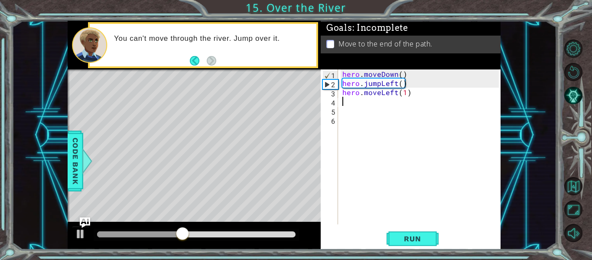
click at [343, 103] on div "hero . moveDown ( ) hero . jumpLeft ( ) hero . moveLeft ( 1 )" at bounding box center [422, 155] width 163 height 173
type textarea "h"
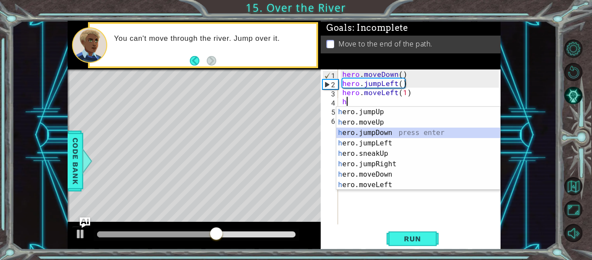
click at [370, 130] on div "h ero.jumpUp press enter h ero.moveUp press enter h ero.jumpDown press enter h …" at bounding box center [418, 159] width 164 height 104
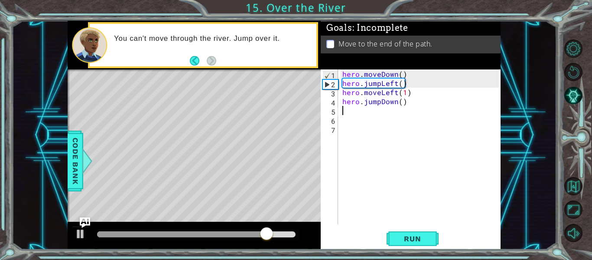
type textarea "h"
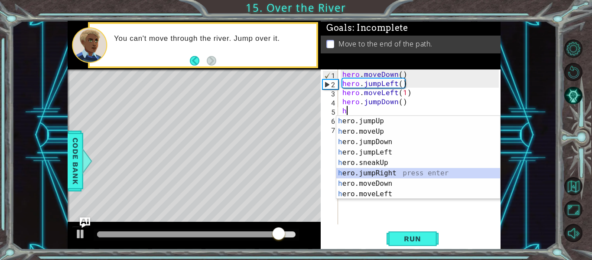
click at [381, 169] on div "h ero.jumpUp press enter h ero.moveUp press enter h ero.jumpDown press enter h …" at bounding box center [418, 168] width 164 height 104
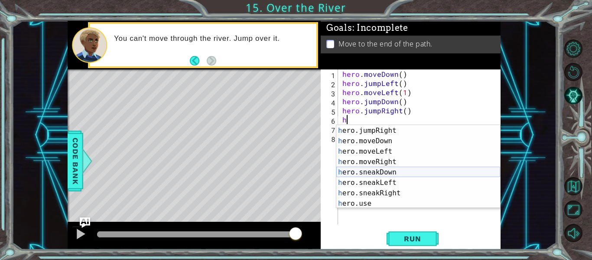
scroll to position [52, 0]
click at [385, 163] on div "h ero.sneakUp press enter h ero.jumpRight press enter h ero.moveDown press ente…" at bounding box center [418, 167] width 164 height 104
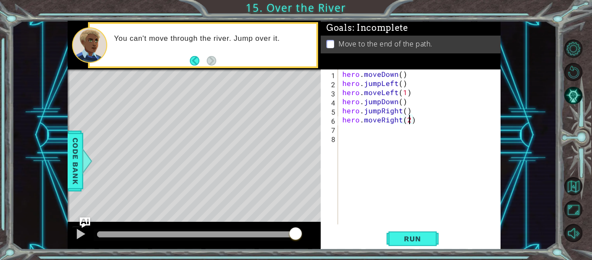
scroll to position [0, 4]
type textarea "hero.moveRight(2)"
click at [434, 234] on button "Run" at bounding box center [413, 239] width 52 height 18
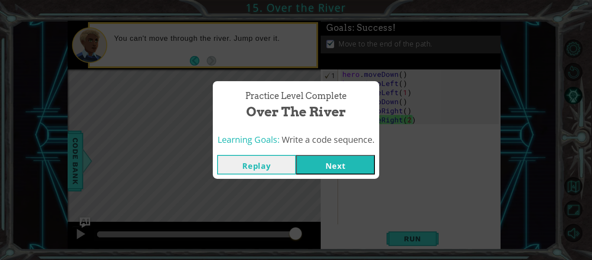
click at [341, 168] on button "Next" at bounding box center [335, 165] width 79 height 20
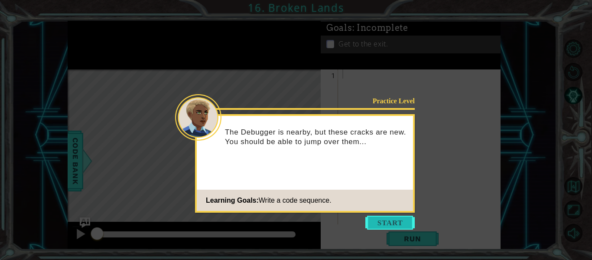
click at [396, 218] on button "Start" at bounding box center [389, 222] width 49 height 14
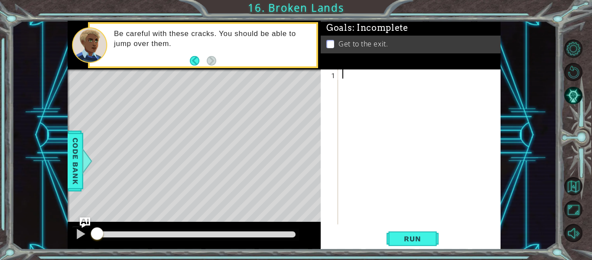
type textarea "h"
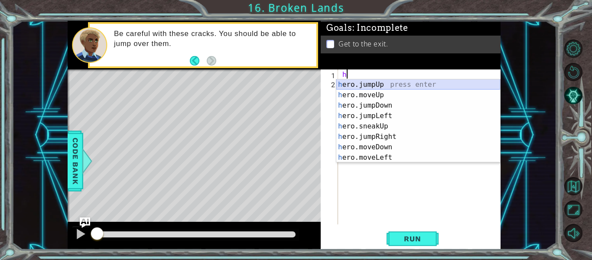
click at [381, 83] on div "h ero.jumpUp press enter h ero.moveUp press enter h ero.jumpDown press enter h …" at bounding box center [418, 131] width 164 height 104
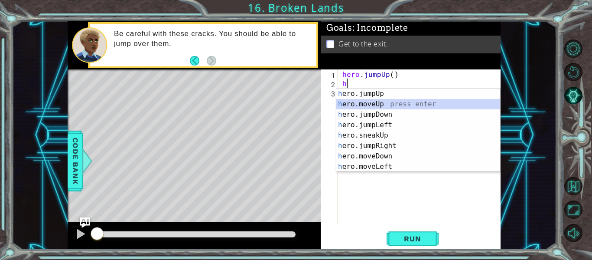
click at [367, 105] on div "h ero.jumpUp press enter h ero.moveUp press enter h ero.jumpDown press enter h …" at bounding box center [418, 140] width 164 height 104
type textarea "hero.moveUp(1)"
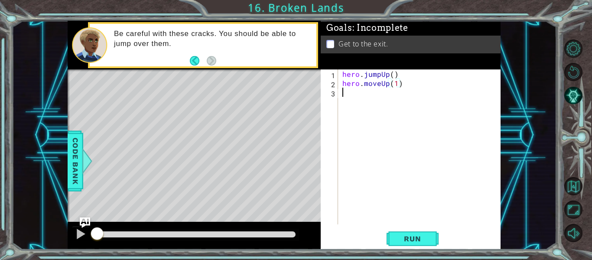
click at [348, 99] on div "hero . jumpUp ( ) hero . moveUp ( 1 )" at bounding box center [422, 155] width 163 height 173
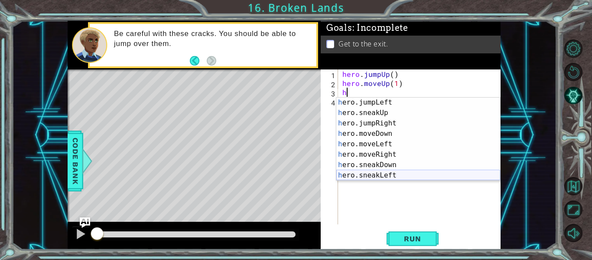
scroll to position [27, 0]
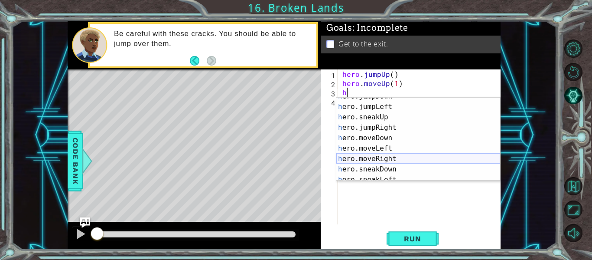
click at [378, 161] on div "h ero.jumpDown press enter h ero.jumpLeft press enter h ero.sneakUp press enter…" at bounding box center [418, 143] width 164 height 104
type textarea "hero.moveRight(1)"
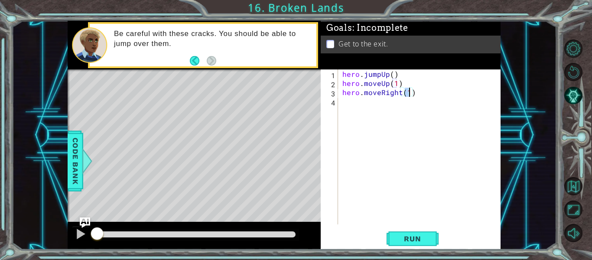
click at [367, 108] on div "hero . jumpUp ( ) hero . moveUp ( 1 ) hero . moveRight ( 1 )" at bounding box center [422, 155] width 163 height 173
type textarea "h"
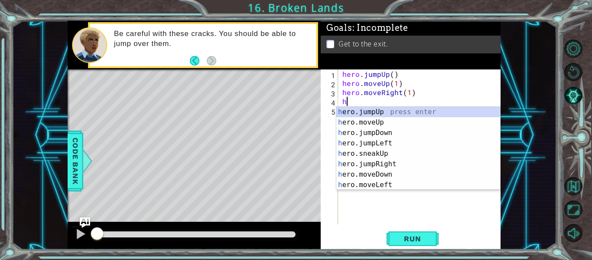
scroll to position [0, 0]
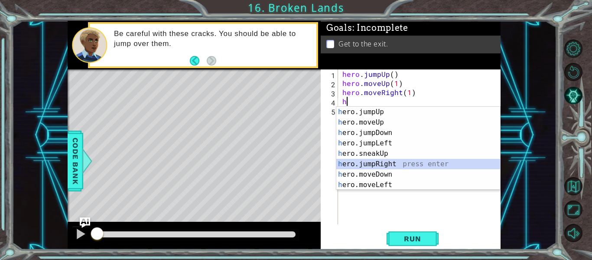
click at [380, 160] on div "h ero.jumpUp press enter h ero.moveUp press enter h ero.jumpDown press enter h …" at bounding box center [418, 159] width 164 height 104
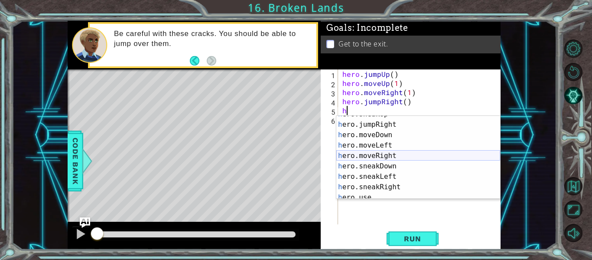
scroll to position [52, 0]
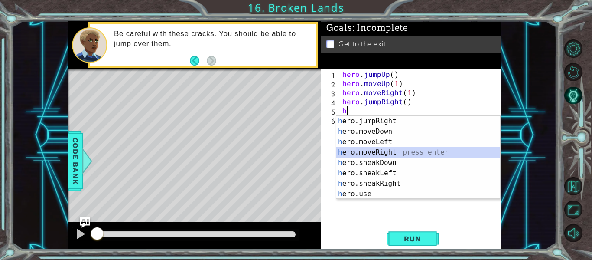
click at [376, 152] on div "h ero.jumpRight press enter h ero.moveDown press enter h ero.moveLeft press ent…" at bounding box center [418, 168] width 164 height 104
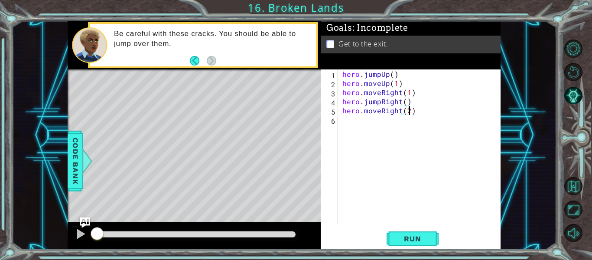
scroll to position [0, 4]
type textarea "hero.moveRight(2)"
click at [417, 234] on span "Run" at bounding box center [412, 238] width 34 height 9
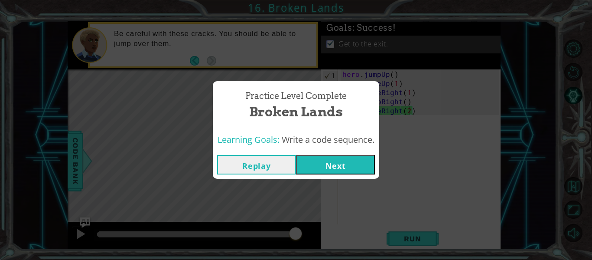
click at [357, 161] on button "Next" at bounding box center [335, 165] width 79 height 20
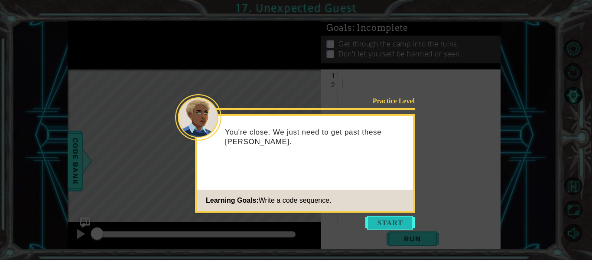
click at [396, 218] on button "Start" at bounding box center [389, 222] width 49 height 14
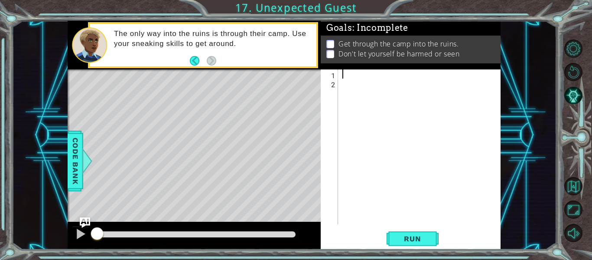
click at [346, 73] on div at bounding box center [422, 155] width 163 height 173
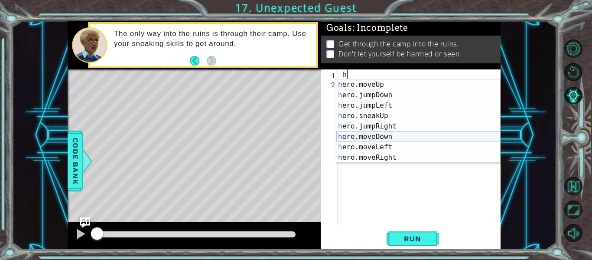
scroll to position [9, 0]
click at [381, 136] on div "h ero.jumpUp press enter h ero.moveUp press enter h ero.jumpDown press enter h …" at bounding box center [418, 122] width 164 height 104
type textarea "hero.moveDown(1)"
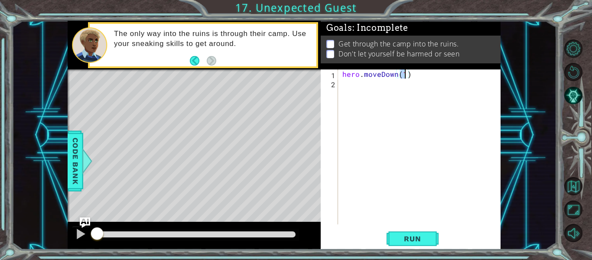
click at [357, 85] on div "hero . moveDown ( 1 )" at bounding box center [422, 155] width 163 height 173
click at [408, 75] on div "hero . moveDown ( 1 ) h" at bounding box center [422, 155] width 163 height 173
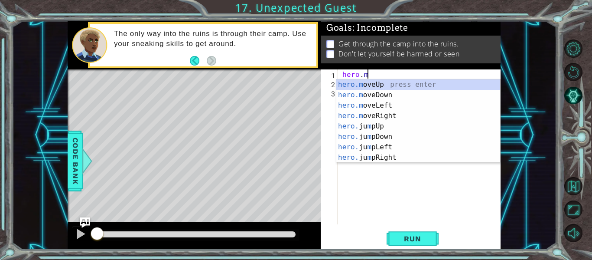
type textarea "hero."
click at [403, 94] on div "hero. jumpUp press enter hero. jumpDown press enter hero. jumpLeft press enter …" at bounding box center [418, 131] width 164 height 104
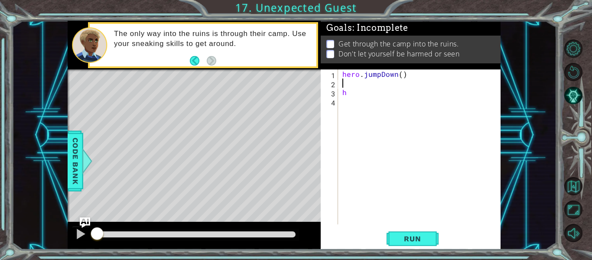
click at [400, 75] on div "hero . jumpDown ( ) h" at bounding box center [422, 155] width 163 height 173
click at [361, 92] on div "hero . jumpDown ( 1 ) h" at bounding box center [422, 155] width 163 height 173
type textarea "h"
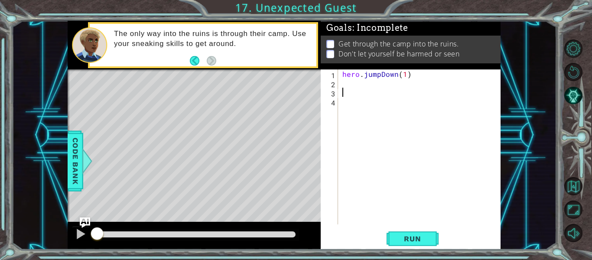
click at [352, 82] on div "hero . jumpDown ( 1 )" at bounding box center [422, 155] width 163 height 173
type textarea "h"
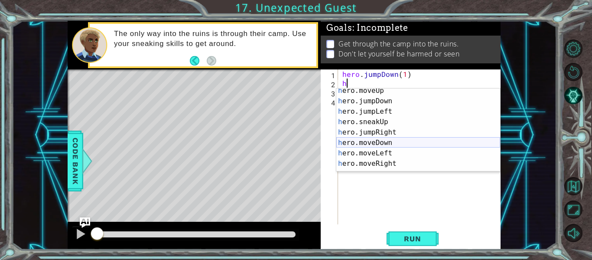
scroll to position [10, 0]
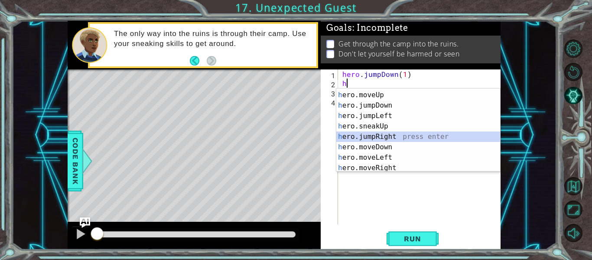
click at [383, 138] on div "h ero.jumpUp press enter h ero.moveUp press enter h ero.jumpDown press enter h …" at bounding box center [418, 131] width 164 height 104
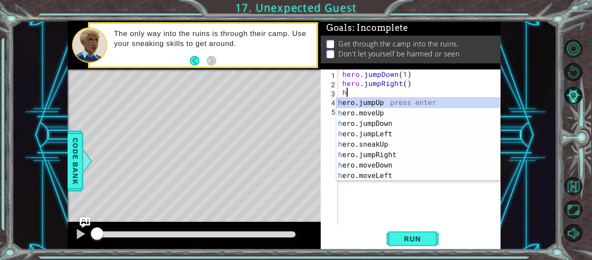
scroll to position [0, 0]
click at [374, 113] on div "h ero.jumpUp press enter h ero.moveUp press enter h ero.jumpDown press enter h …" at bounding box center [418, 150] width 164 height 104
type textarea "hero.moveUp(1)"
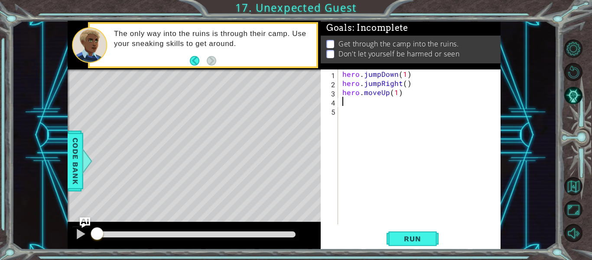
click at [354, 103] on div "hero . jumpDown ( 1 ) hero . jumpRight ( ) hero . moveUp ( 1 )" at bounding box center [422, 155] width 163 height 173
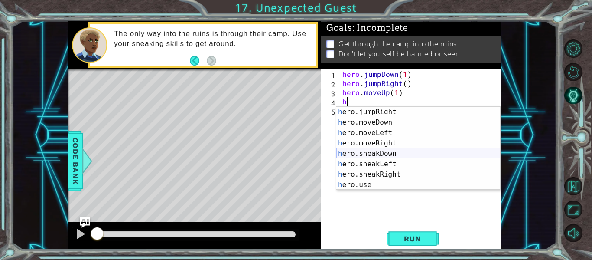
scroll to position [52, 0]
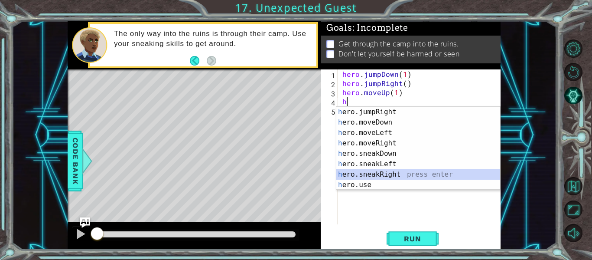
click at [378, 172] on div "h ero.jumpRight press enter h ero.moveDown press enter h ero.moveLeft press ent…" at bounding box center [418, 159] width 164 height 104
type textarea "hero.sneakRight(1)"
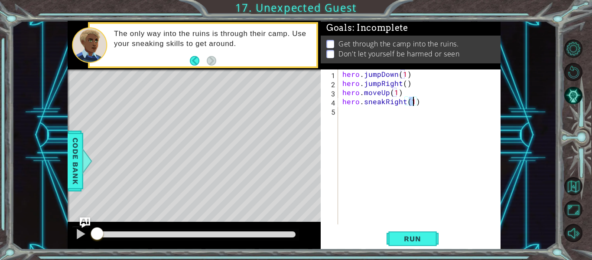
click at [354, 114] on div "hero . jumpDown ( 1 ) hero . jumpRight ( ) hero . moveUp ( 1 ) hero . sneakRigh…" at bounding box center [422, 155] width 163 height 173
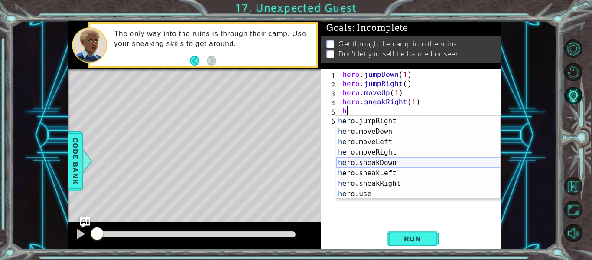
click at [373, 163] on div "h ero.jumpRight press enter h ero.moveDown press enter h ero.moveLeft press ent…" at bounding box center [418, 168] width 164 height 104
type textarea "hero.sneakDown(1)"
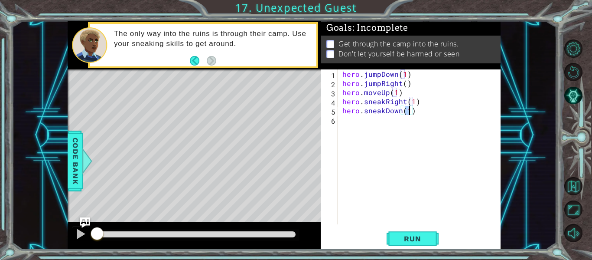
click at [342, 122] on div "hero . jumpDown ( 1 ) hero . jumpRight ( ) hero . moveUp ( 1 ) hero . sneakRigh…" at bounding box center [422, 155] width 163 height 173
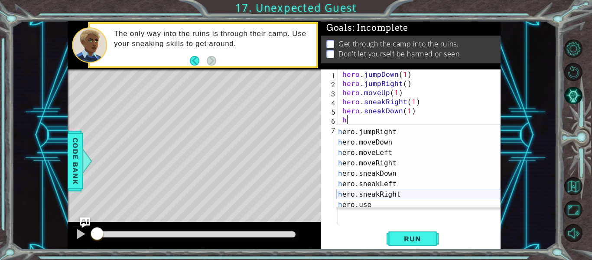
scroll to position [50, 0]
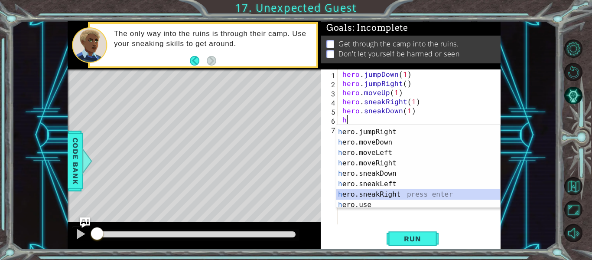
click at [387, 194] on div "h ero.sneakUp press enter h ero.jumpRight press enter h ero.moveDown press ente…" at bounding box center [418, 168] width 164 height 104
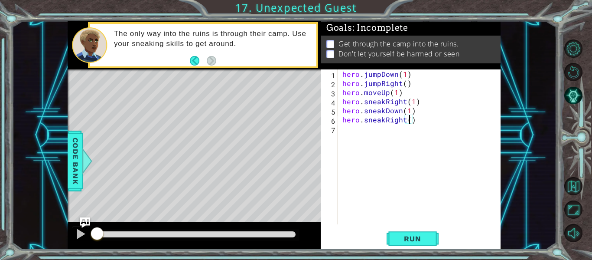
type textarea "hero.sneakRight(2)"
click at [369, 135] on div "hero . jumpDown ( 1 ) hero . jumpRight ( ) hero . moveUp ( 1 ) hero . sneakRigh…" at bounding box center [422, 155] width 163 height 173
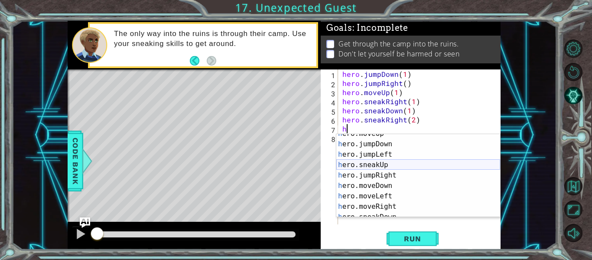
scroll to position [13, 0]
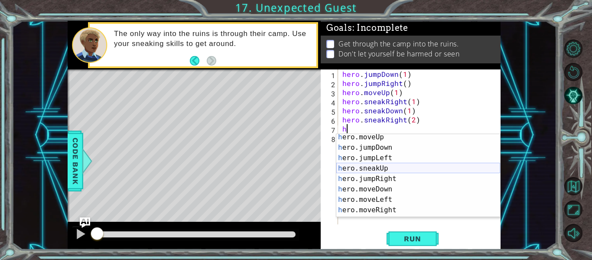
click at [367, 165] on div "h ero.moveUp press enter h ero.jumpDown press enter h ero.jumpLeft press enter …" at bounding box center [418, 184] width 164 height 104
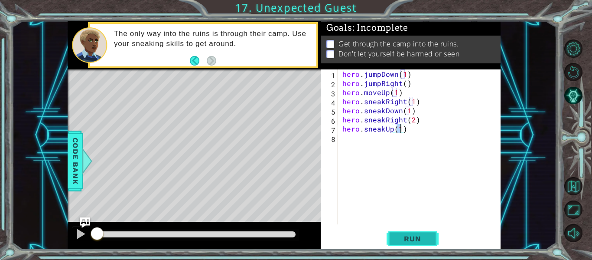
type textarea "hero.sneakUp(1)"
click at [413, 235] on span "Run" at bounding box center [412, 238] width 34 height 9
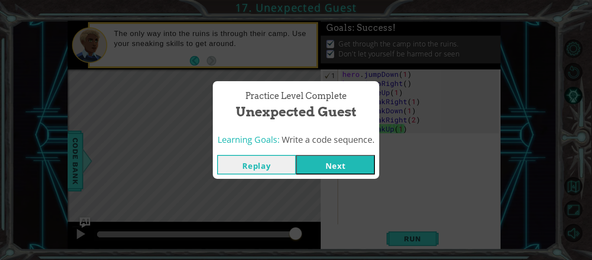
click at [336, 158] on button "Next" at bounding box center [335, 165] width 79 height 20
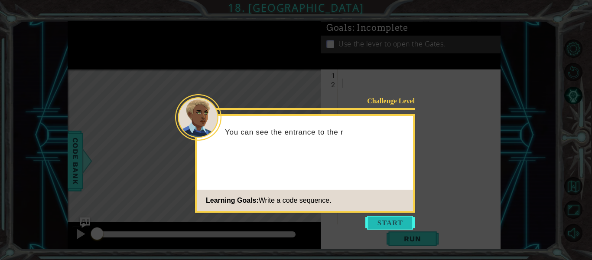
click at [393, 224] on button "Start" at bounding box center [389, 222] width 49 height 14
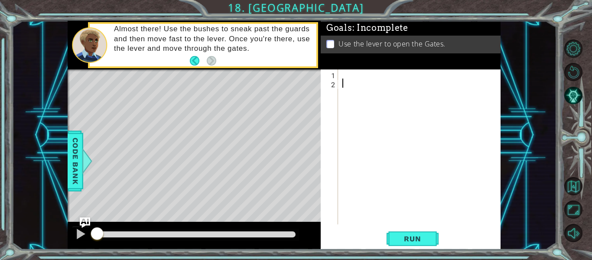
click at [364, 79] on div at bounding box center [422, 155] width 163 height 173
click at [355, 74] on div at bounding box center [422, 155] width 163 height 173
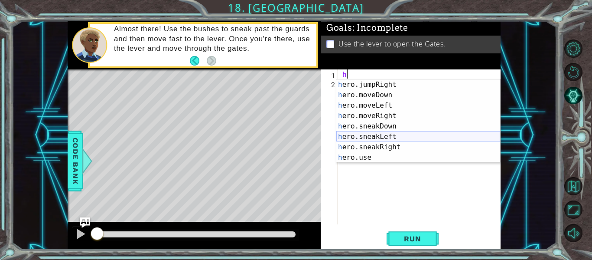
scroll to position [52, 0]
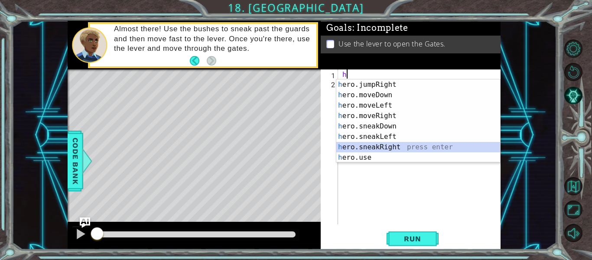
click at [373, 143] on div "h ero.jumpRight press enter h ero.moveDown press enter h ero.moveLeft press ent…" at bounding box center [418, 131] width 164 height 104
type textarea "hero.sneakRight(1)"
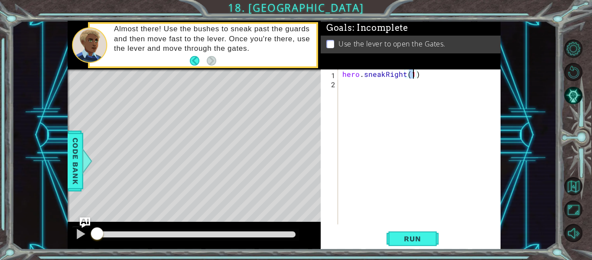
click at [348, 85] on div "hero . sneakRight ( 1 )" at bounding box center [422, 155] width 163 height 173
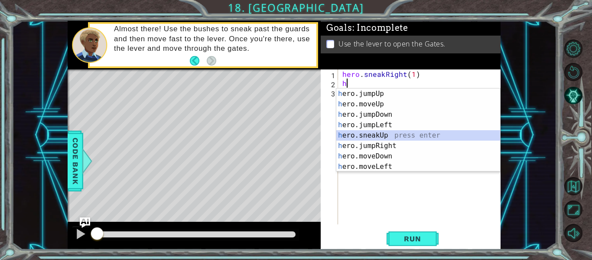
click at [377, 137] on div "h ero.jumpUp press enter h ero.moveUp press enter h ero.jumpDown press enter h …" at bounding box center [418, 140] width 164 height 104
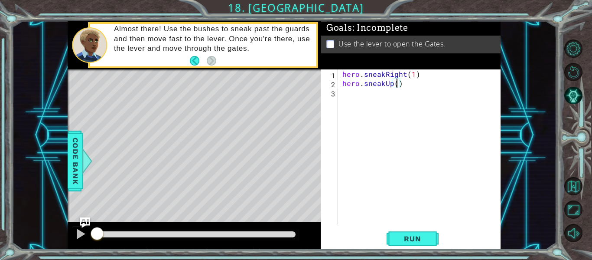
type textarea "hero.sneakUp(2)"
click at [343, 94] on div "hero . sneakRight ( 1 ) hero . sneakUp ( 2 )" at bounding box center [422, 155] width 163 height 173
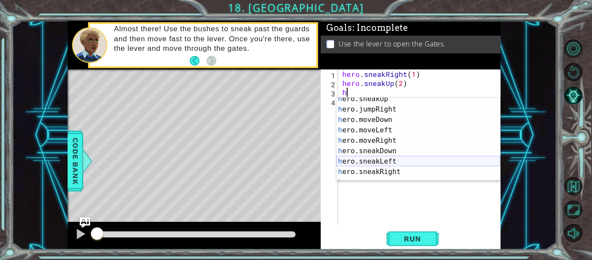
scroll to position [46, 0]
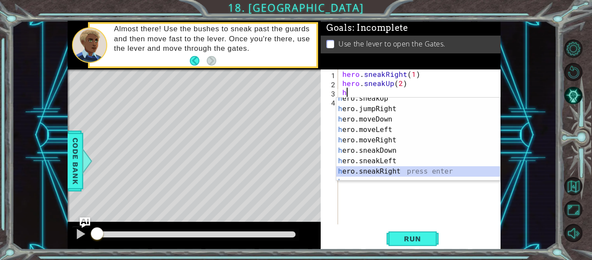
click at [383, 169] on div "h ero.sneakUp press enter h ero.jumpRight press enter h ero.moveDown press ente…" at bounding box center [418, 145] width 164 height 104
type textarea "hero.sneakRight(1)"
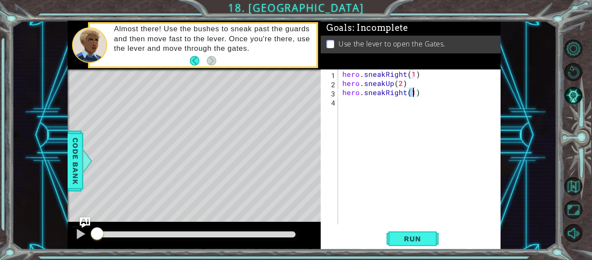
click at [354, 102] on div "hero . sneakRight ( 1 ) hero . sneakUp ( 2 ) hero . sneakRight ( 1 )" at bounding box center [422, 155] width 163 height 173
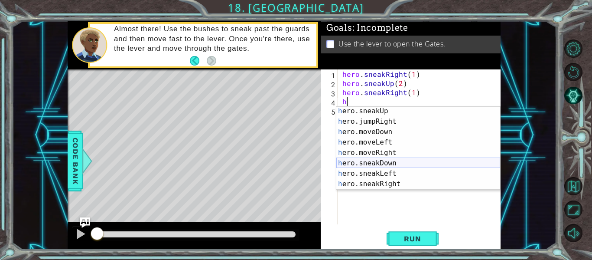
scroll to position [42, 0]
click at [355, 109] on div "h ero.sneakUp press enter h ero.jumpRight press enter h ero.moveDown press ente…" at bounding box center [418, 158] width 164 height 104
type textarea "hero.sneakUp(1)"
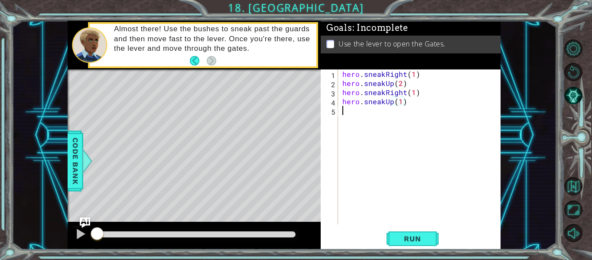
click at [353, 120] on div "hero . sneakRight ( 1 ) hero . sneakUp ( 2 ) hero . sneakRight ( 1 ) hero . sne…" at bounding box center [422, 155] width 163 height 173
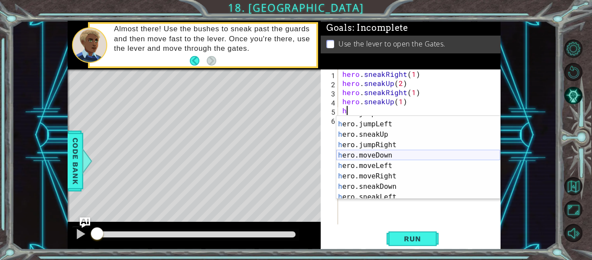
scroll to position [38, 0]
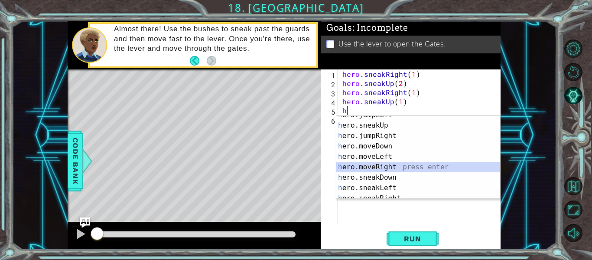
click at [380, 166] on div "h ero.jumpLeft press enter h ero.sneakUp press enter h ero.jumpRight press ente…" at bounding box center [418, 162] width 164 height 104
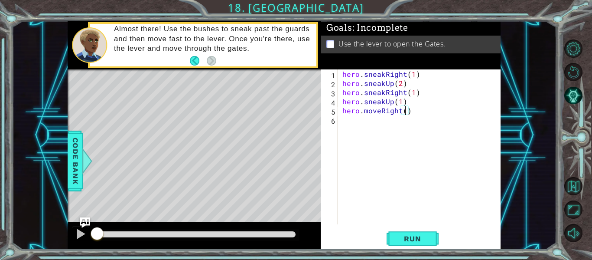
type textarea "hero.moveRight(2)"
click at [348, 122] on div "hero . sneakRight ( 1 ) hero . sneakUp ( 2 ) hero . sneakRight ( 1 ) hero . sne…" at bounding box center [422, 155] width 163 height 173
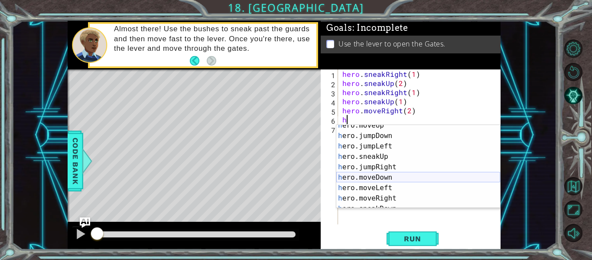
scroll to position [15, 0]
click at [371, 174] on div "h ero.moveUp press enter h ero.jumpDown press enter h ero.jumpLeft press enter …" at bounding box center [418, 172] width 164 height 104
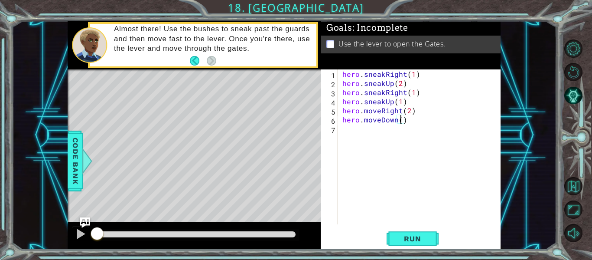
type textarea "hero.moveDown(2)"
click at [345, 133] on div "hero . sneakRight ( 1 ) hero . sneakUp ( 2 ) hero . sneakRight ( 1 ) hero . sne…" at bounding box center [422, 155] width 163 height 173
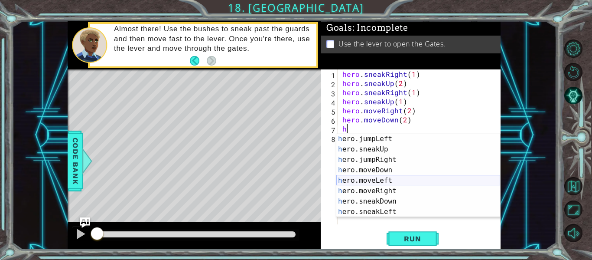
scroll to position [32, 0]
click at [379, 187] on div "h ero.jumpLeft press enter h ero.sneakUp press enter h ero.jumpRight press ente…" at bounding box center [418, 185] width 164 height 104
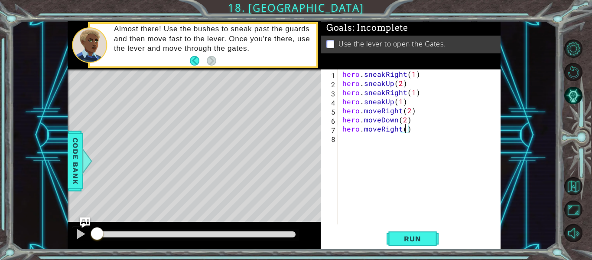
type textarea "hero.moveRight(2)"
click at [349, 144] on div "hero . sneakRight ( 1 ) hero . sneakUp ( 2 ) hero . sneakRight ( 1 ) hero . sne…" at bounding box center [422, 155] width 163 height 173
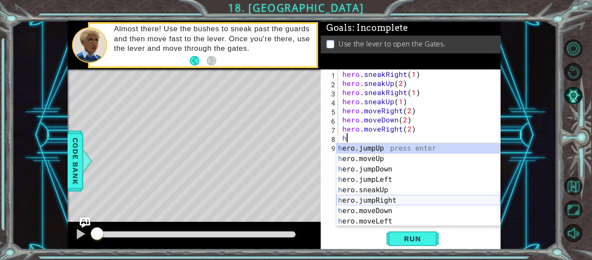
scroll to position [0, 0]
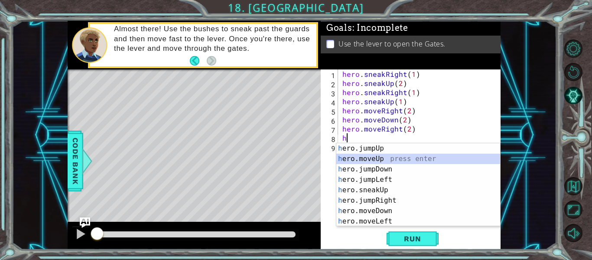
click at [370, 159] on div "h ero.jumpUp press enter h ero.moveUp press enter h ero.jumpDown press enter h …" at bounding box center [418, 195] width 164 height 104
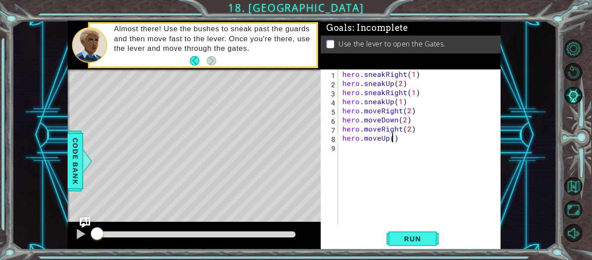
scroll to position [0, 3]
click at [400, 236] on span "Run" at bounding box center [412, 238] width 34 height 9
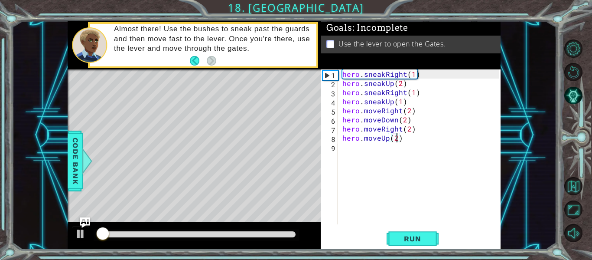
click at [292, 231] on div at bounding box center [196, 234] width 198 height 6
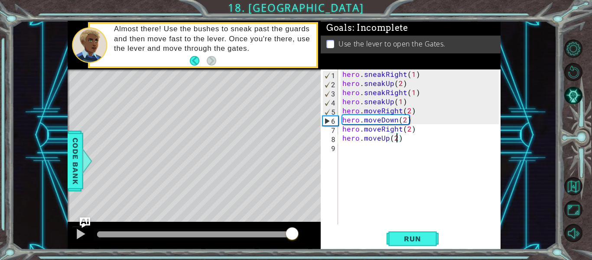
click at [251, 235] on div at bounding box center [194, 234] width 195 height 6
drag, startPoint x: 250, startPoint y: 235, endPoint x: 236, endPoint y: 235, distance: 13.4
click at [236, 235] on div at bounding box center [236, 234] width 16 height 16
click at [79, 232] on div at bounding box center [80, 233] width 11 height 11
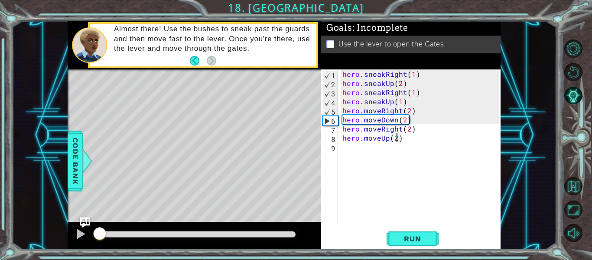
click at [100, 233] on div at bounding box center [98, 234] width 3 height 6
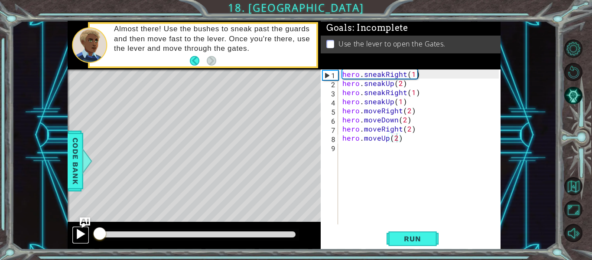
click at [78, 231] on div at bounding box center [80, 233] width 11 height 11
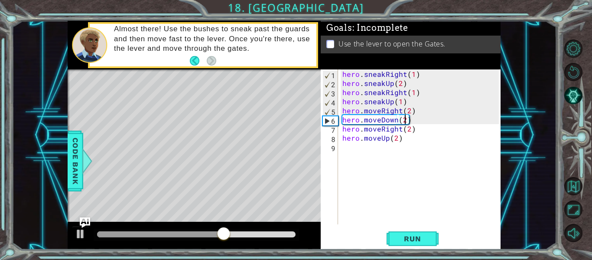
click at [405, 120] on div "hero . sneakRight ( 1 ) hero . sneakUp ( 2 ) hero . sneakRight ( 1 ) hero . sne…" at bounding box center [422, 155] width 163 height 173
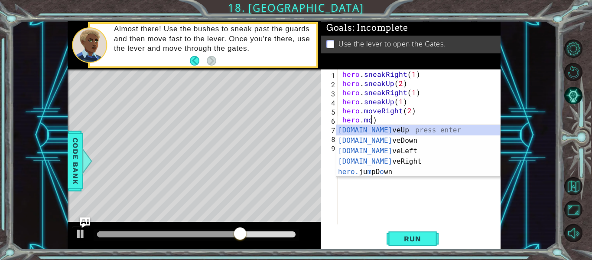
scroll to position [0, 1]
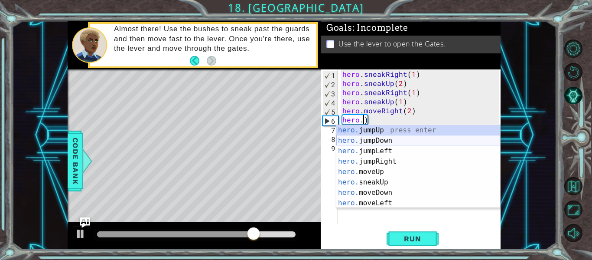
click at [387, 140] on div "hero. jumpUp press enter hero. jumpDown press enter hero. jumpLeft press enter …" at bounding box center [418, 177] width 164 height 104
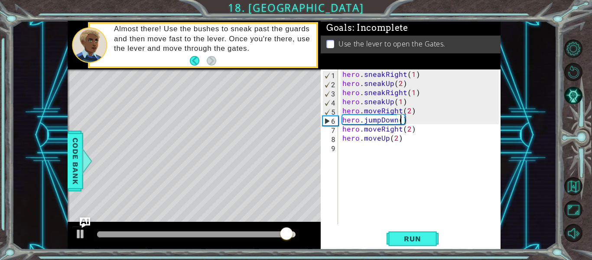
scroll to position [0, 4]
click at [399, 130] on div "hero . sneakRight ( 1 ) hero . sneakUp ( 2 ) hero . sneakRight ( 1 ) hero . sne…" at bounding box center [422, 155] width 163 height 173
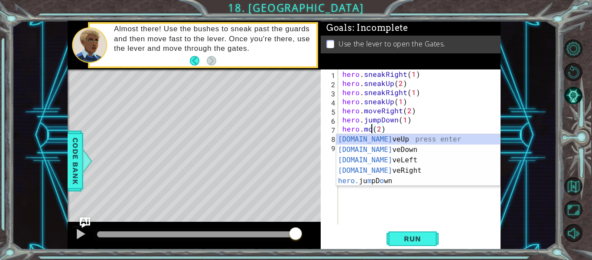
scroll to position [0, 2]
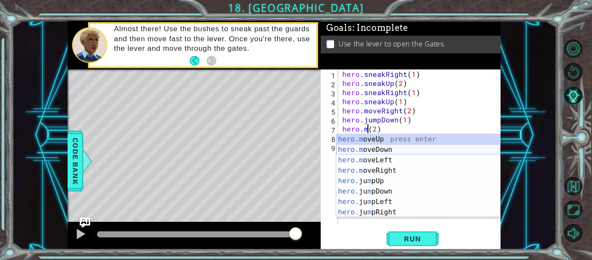
click at [392, 149] on div "hero.m oveUp press enter hero.m oveDown press enter hero.m oveLeft press enter …" at bounding box center [418, 186] width 164 height 104
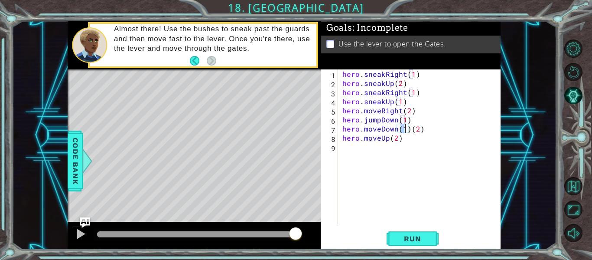
click at [420, 130] on div "hero . sneakRight ( 1 ) hero . sneakUp ( 2 ) hero . sneakRight ( 1 ) hero . sne…" at bounding box center [422, 155] width 163 height 173
click at [400, 139] on div "hero . sneakRight ( 1 ) hero . sneakUp ( 2 ) hero . sneakRight ( 1 ) hero . sne…" at bounding box center [422, 155] width 163 height 173
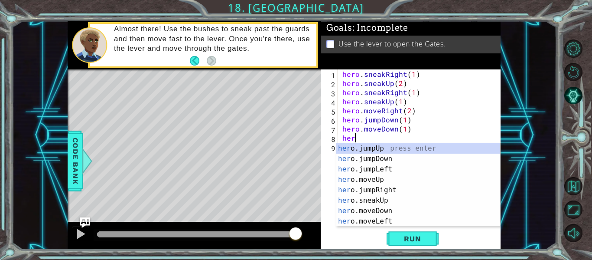
scroll to position [0, 0]
type textarea "h"
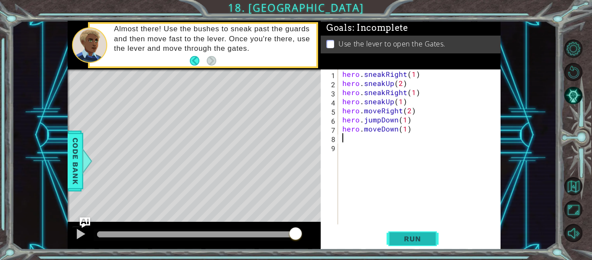
click at [407, 237] on span "Run" at bounding box center [412, 238] width 34 height 9
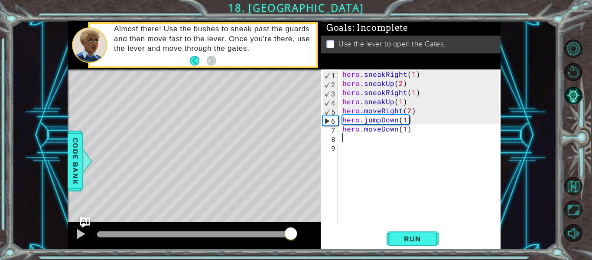
click at [291, 231] on div at bounding box center [196, 234] width 198 height 6
click at [234, 234] on div at bounding box center [194, 234] width 194 height 6
click at [78, 236] on div at bounding box center [80, 233] width 11 height 11
click at [105, 235] on div at bounding box center [175, 234] width 156 height 6
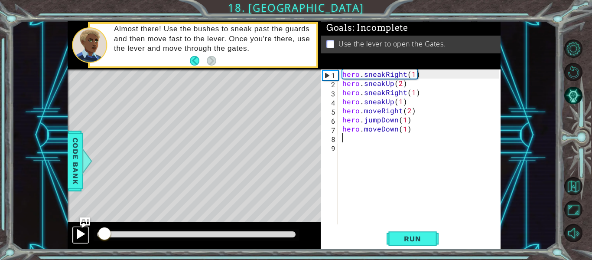
click at [80, 237] on div at bounding box center [80, 233] width 11 height 11
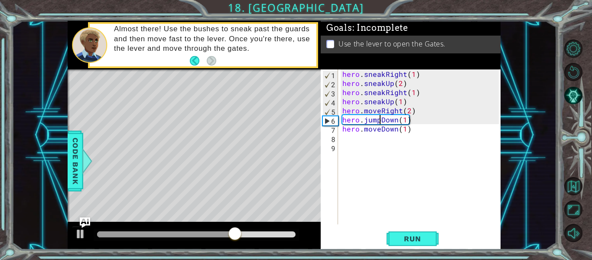
click at [380, 121] on div "hero . sneakRight ( 1 ) hero . sneakUp ( 2 ) hero . sneakRight ( 1 ) hero . sne…" at bounding box center [422, 155] width 163 height 173
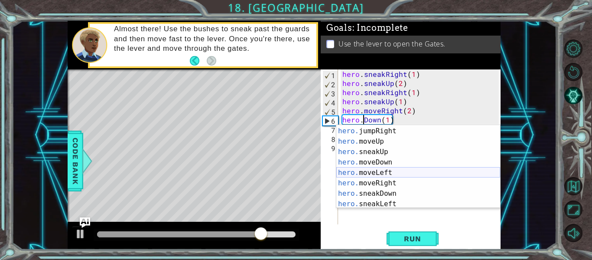
scroll to position [29, 0]
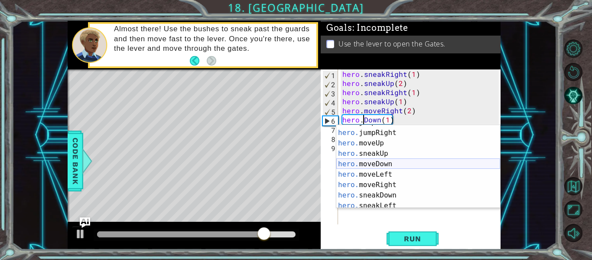
click at [377, 167] on div "hero. jumpLeft press enter hero. jumpRight press enter hero. moveUp press enter…" at bounding box center [418, 169] width 164 height 104
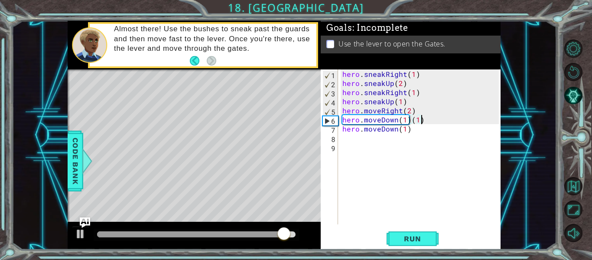
click at [424, 119] on div "hero . sneakRight ( 1 ) hero . sneakUp ( 2 ) hero . sneakRight ( 1 ) hero . sne…" at bounding box center [422, 155] width 163 height 173
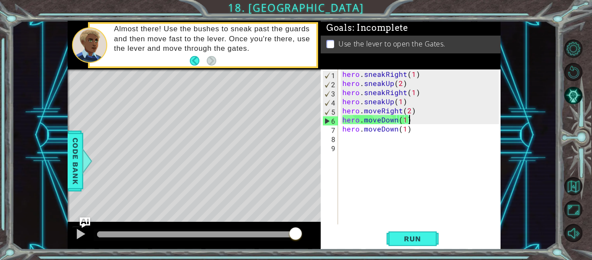
click at [411, 131] on div "hero . sneakRight ( 1 ) hero . sneakUp ( 2 ) hero . sneakRight ( 1 ) hero . sne…" at bounding box center [422, 155] width 163 height 173
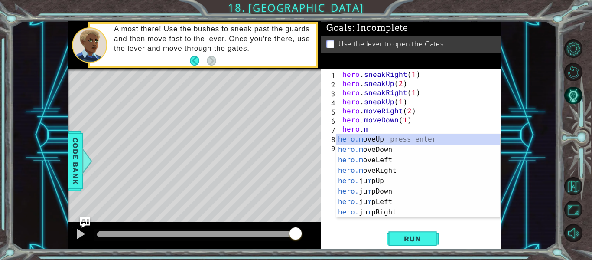
type textarea "hero."
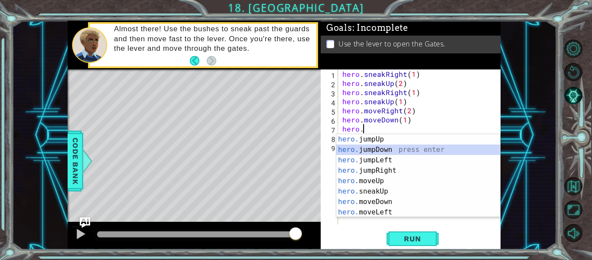
click at [390, 149] on div "hero. jumpUp press enter hero. jumpDown press enter hero. jumpLeft press enter …" at bounding box center [418, 186] width 164 height 104
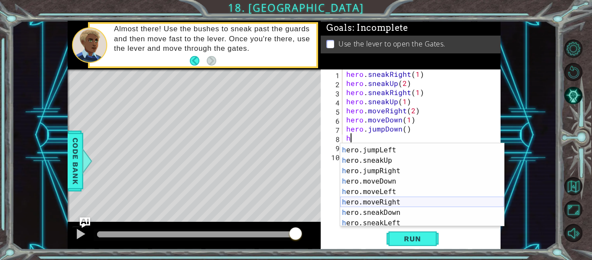
scroll to position [28, 0]
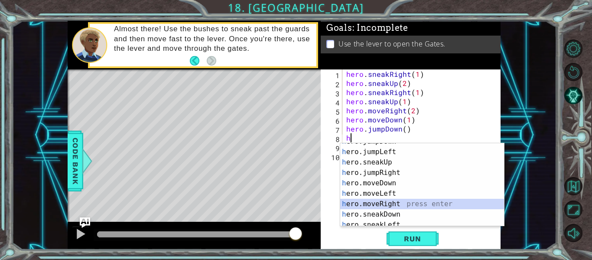
click at [381, 202] on div "h ero.jumpDown press enter h ero.jumpLeft press enter h ero.sneakUp press enter…" at bounding box center [422, 188] width 164 height 104
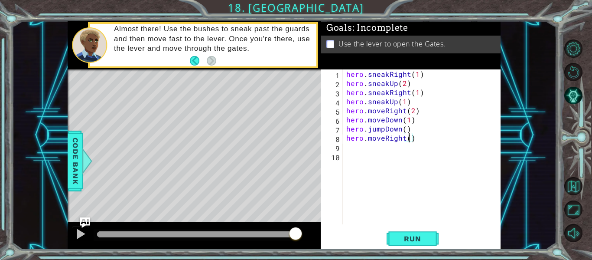
type textarea "hero.moveRight(2)"
click at [353, 148] on div "hero . sneakRight ( 1 ) hero . sneakUp ( 2 ) hero . sneakRight ( 1 ) hero . sne…" at bounding box center [424, 155] width 159 height 173
type textarea "h"
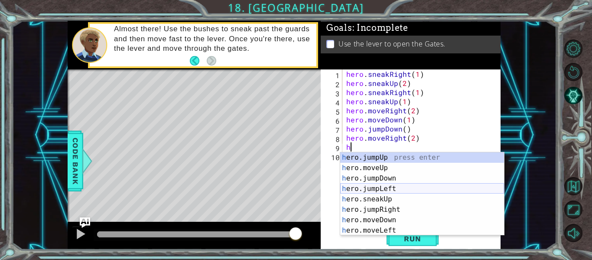
scroll to position [0, 0]
click at [373, 158] on div "h ero.jumpUp press enter h ero.moveUp press enter h ero.jumpDown press enter h …" at bounding box center [422, 204] width 164 height 104
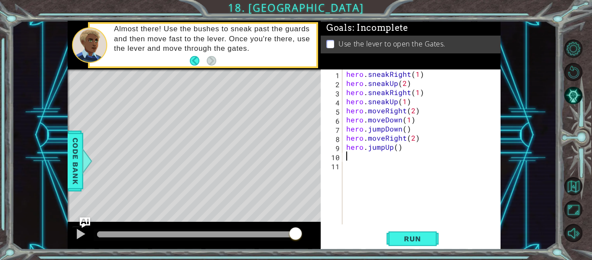
click at [397, 147] on div "hero . sneakRight ( 1 ) hero . sneakUp ( 2 ) hero . sneakRight ( 1 ) hero . sne…" at bounding box center [424, 155] width 159 height 173
type textarea "hero.jumpUp(1)"
click at [349, 159] on div "hero . sneakRight ( 1 ) hero . sneakUp ( 2 ) hero . sneakRight ( 1 ) hero . sne…" at bounding box center [424, 155] width 159 height 173
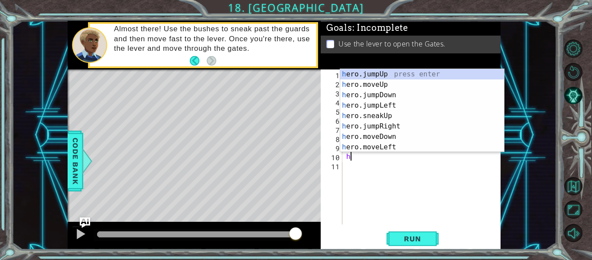
scroll to position [0, 0]
click at [377, 85] on div "h ero.jumpUp press enter h ero.moveUp press enter h ero.jumpDown press enter h …" at bounding box center [422, 121] width 164 height 104
type textarea "hero.moveUp(1)"
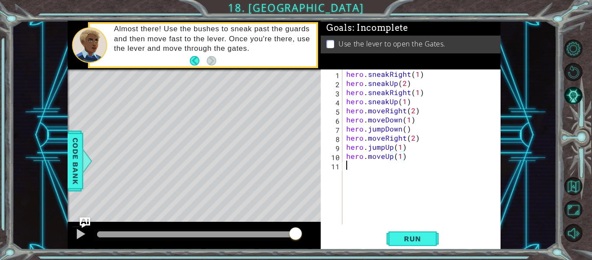
click at [352, 172] on div "hero . sneakRight ( 1 ) hero . sneakUp ( 2 ) hero . sneakRight ( 1 ) hero . sne…" at bounding box center [424, 155] width 159 height 173
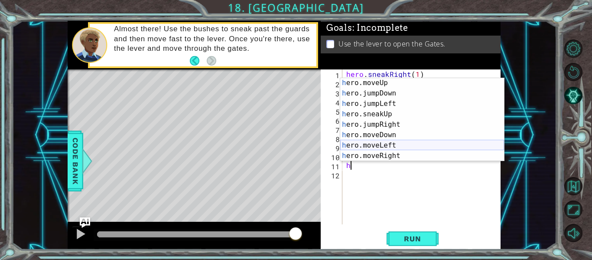
scroll to position [52, 0]
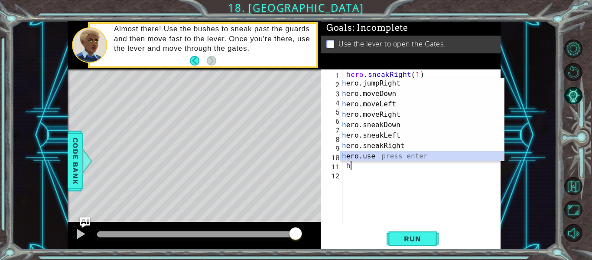
click at [365, 153] on div "h ero.jumpRight press enter h ero.moveDown press enter h ero.moveLeft press ent…" at bounding box center [422, 130] width 164 height 104
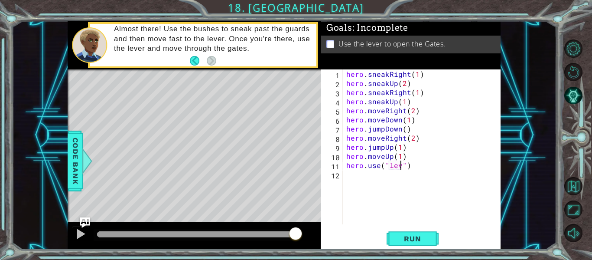
scroll to position [0, 4]
type textarea "hero.use("lever")"
click at [408, 237] on span "Run" at bounding box center [412, 238] width 34 height 9
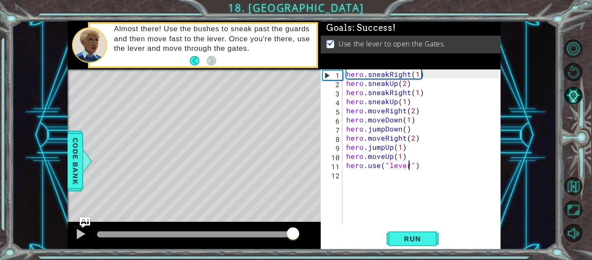
click at [293, 231] on div at bounding box center [196, 234] width 198 height 6
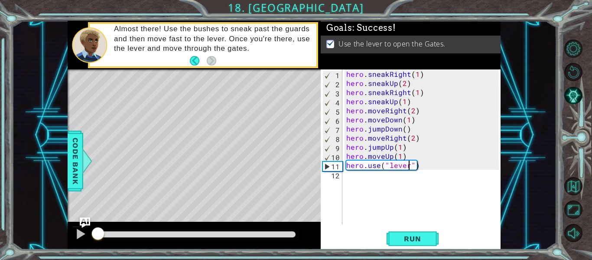
click at [355, 180] on div "hero . sneakRight ( 1 ) hero . sneakUp ( 2 ) hero . sneakRight ( 1 ) hero . sne…" at bounding box center [424, 155] width 159 height 173
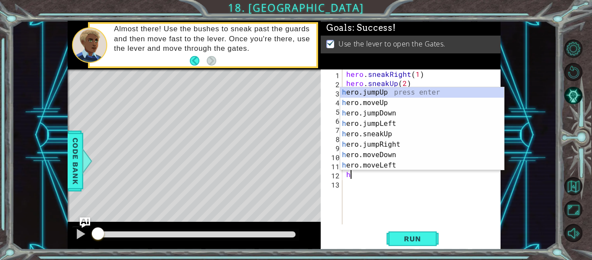
scroll to position [0, 0]
click at [385, 163] on div "h ero.jumpUp press enter h ero.moveUp press enter h ero.jumpDown press enter h …" at bounding box center [422, 139] width 164 height 104
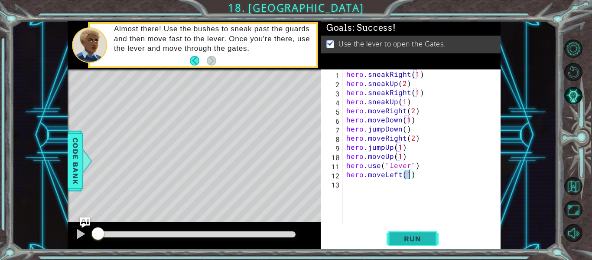
click at [413, 237] on span "Run" at bounding box center [412, 238] width 34 height 9
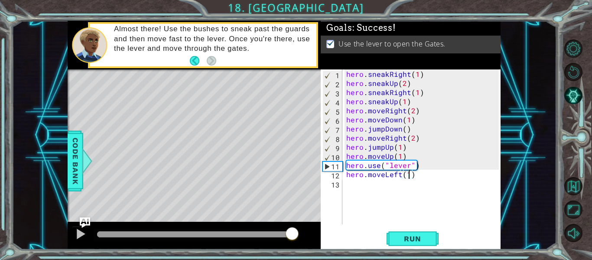
click at [293, 232] on div at bounding box center [196, 234] width 198 height 6
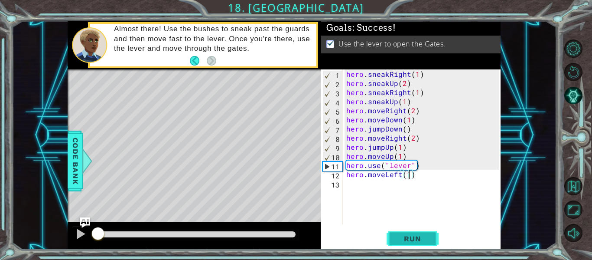
click at [407, 237] on span "Run" at bounding box center [412, 238] width 34 height 9
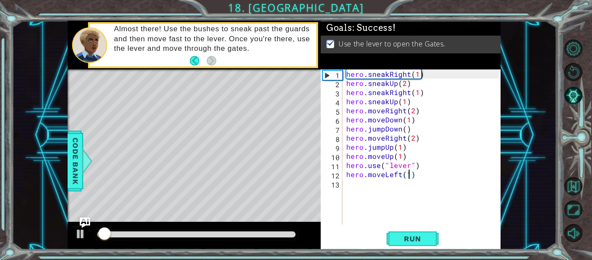
click at [283, 232] on div at bounding box center [196, 234] width 198 height 6
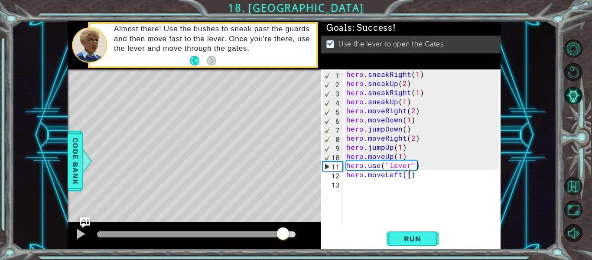
click at [415, 176] on div "hero . sneakRight ( 1 ) hero . sneakUp ( 2 ) hero . sneakRight ( 1 ) hero . sne…" at bounding box center [424, 155] width 159 height 173
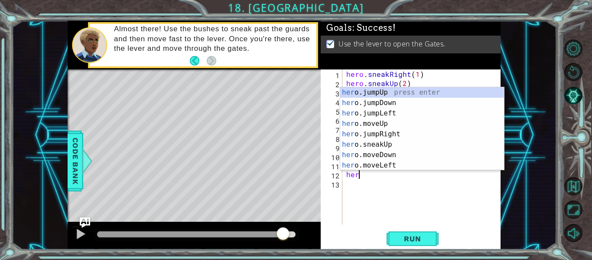
type textarea "h"
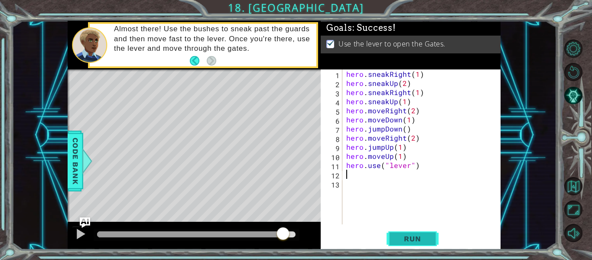
click at [423, 238] on span "Run" at bounding box center [412, 238] width 34 height 9
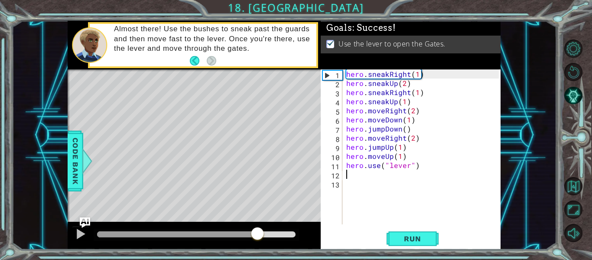
click at [258, 233] on div at bounding box center [196, 234] width 198 height 6
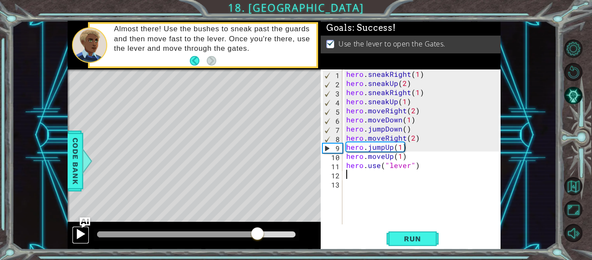
click at [77, 234] on div at bounding box center [80, 233] width 11 height 11
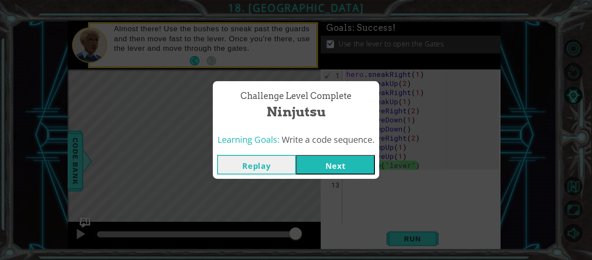
click at [345, 157] on button "Next" at bounding box center [335, 165] width 79 height 20
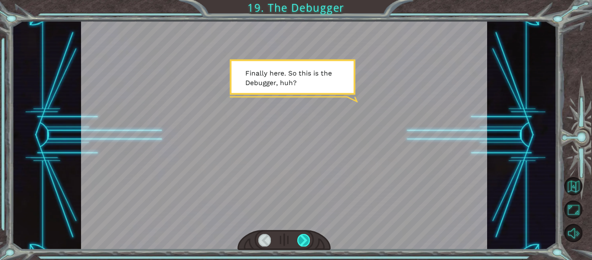
click at [303, 237] on div at bounding box center [303, 240] width 13 height 12
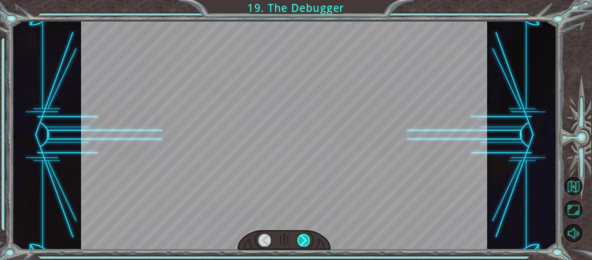
click at [303, 237] on div at bounding box center [303, 240] width 13 height 12
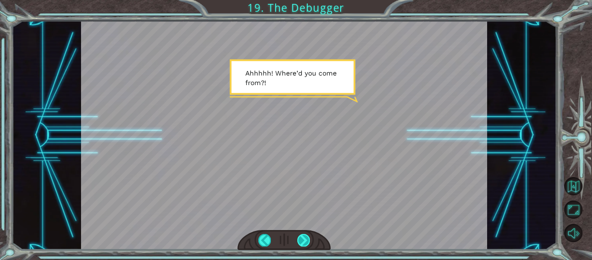
click at [303, 237] on div at bounding box center [303, 240] width 13 height 12
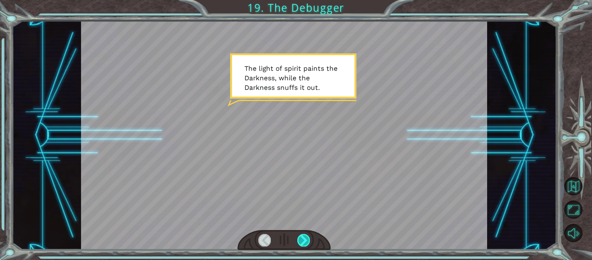
click at [303, 237] on div at bounding box center [303, 240] width 13 height 12
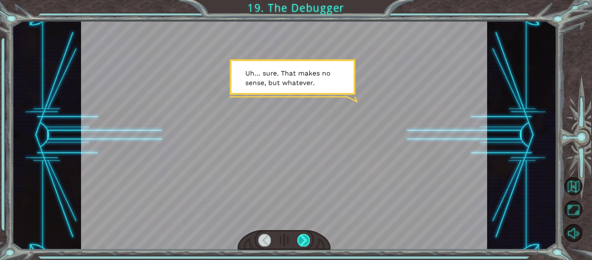
click at [303, 237] on div at bounding box center [303, 240] width 13 height 12
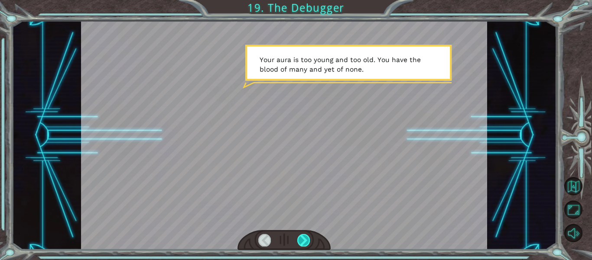
click at [303, 237] on div at bounding box center [303, 240] width 13 height 12
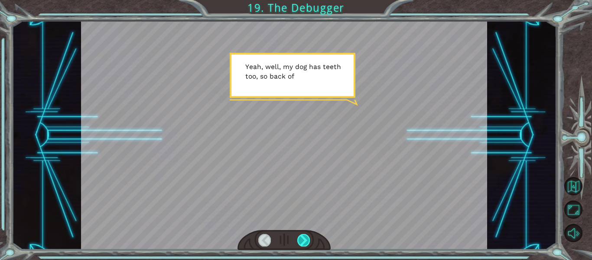
click at [303, 237] on div at bounding box center [303, 240] width 13 height 12
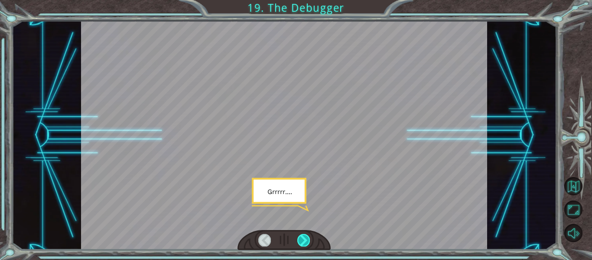
click at [303, 237] on div at bounding box center [303, 240] width 13 height 12
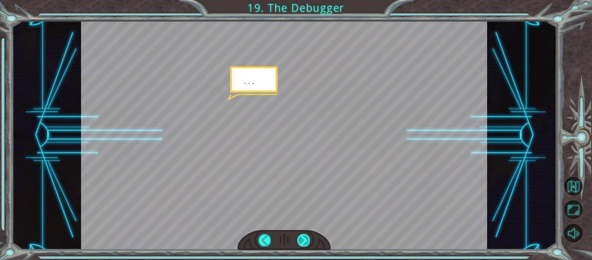
click at [303, 237] on div at bounding box center [303, 240] width 13 height 12
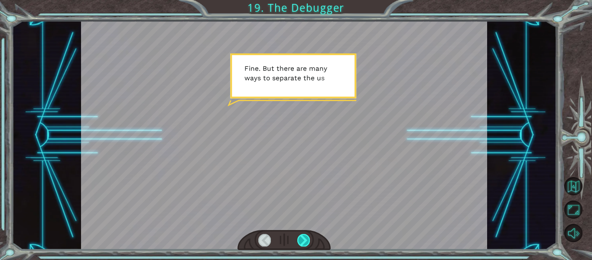
click at [303, 237] on div at bounding box center [303, 240] width 13 height 12
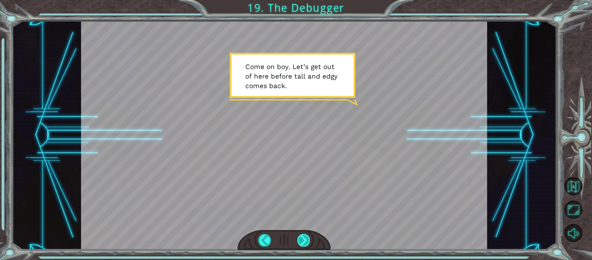
click at [303, 237] on div at bounding box center [303, 240] width 13 height 12
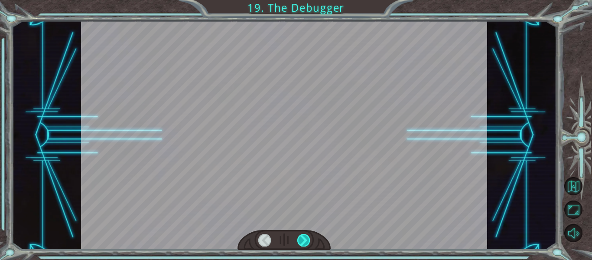
click at [303, 237] on div at bounding box center [303, 240] width 13 height 12
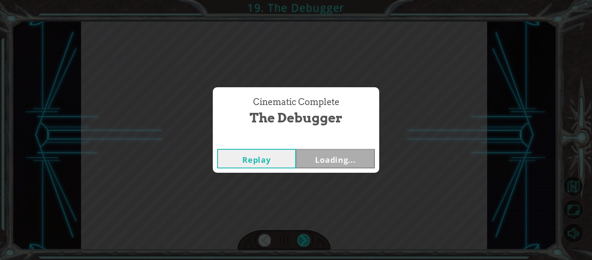
click at [303, 237] on div "Cinematic Complete The Debugger Replay Loading..." at bounding box center [296, 130] width 592 height 260
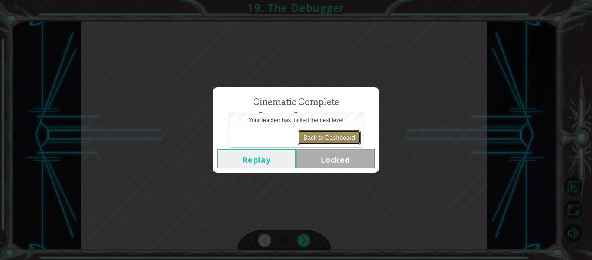
click at [341, 137] on button "Back to Dashboard" at bounding box center [329, 137] width 63 height 15
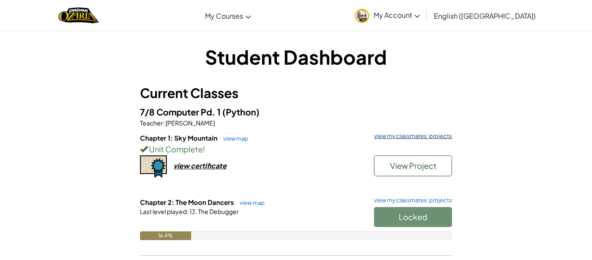
click at [381, 136] on link "view my classmates' projects" at bounding box center [411, 136] width 82 height 6
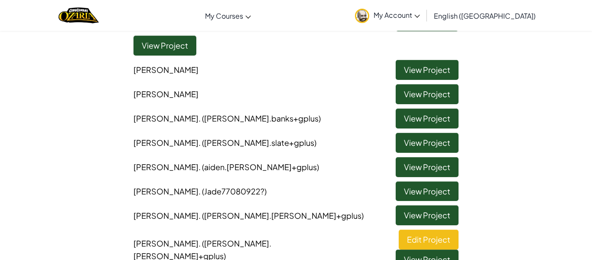
scroll to position [163, 0]
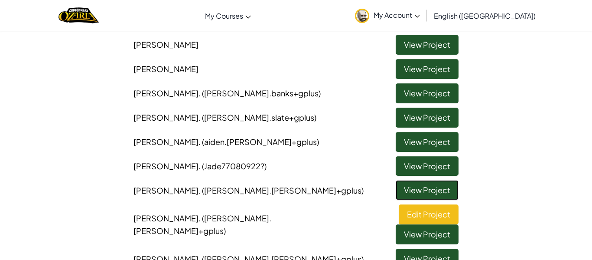
click at [407, 183] on link "View Project" at bounding box center [427, 190] width 63 height 20
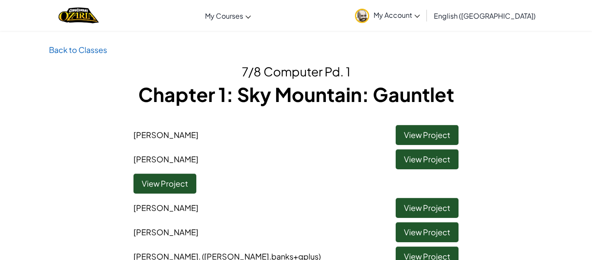
click at [407, 183] on li "View Project" at bounding box center [296, 181] width 338 height 24
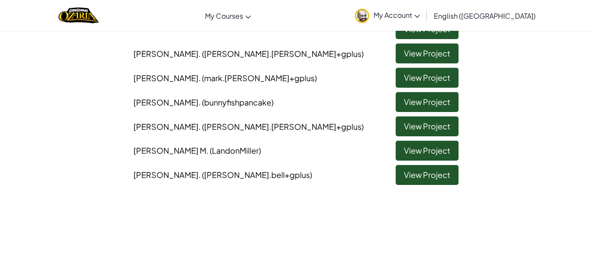
scroll to position [370, 0]
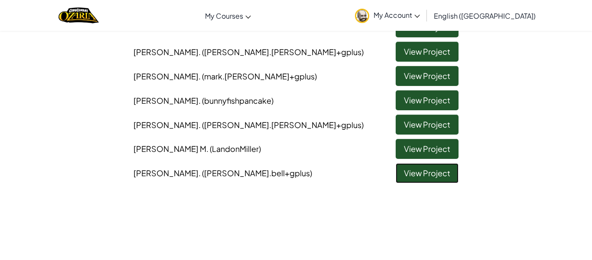
click at [410, 163] on link "View Project" at bounding box center [427, 173] width 63 height 20
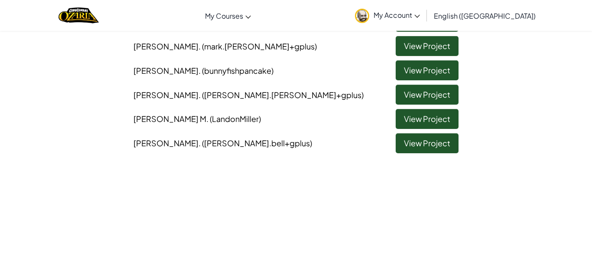
scroll to position [391, 0]
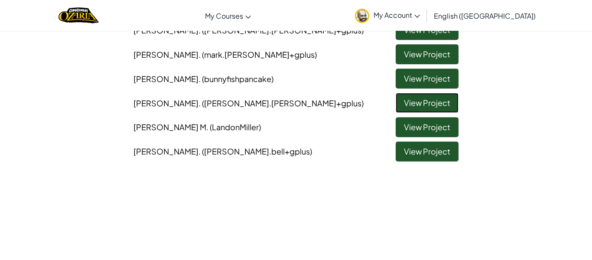
click at [396, 93] on link "View Project" at bounding box center [427, 103] width 63 height 20
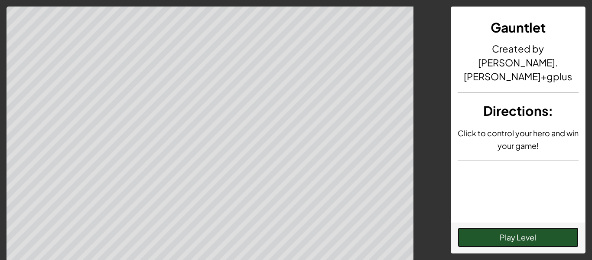
click at [497, 237] on button "Play Level" at bounding box center [518, 237] width 121 height 20
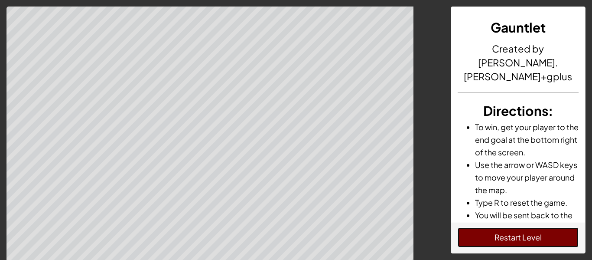
click at [474, 229] on button "Restart Level" at bounding box center [518, 237] width 121 height 20
